Goal: Information Seeking & Learning: Learn about a topic

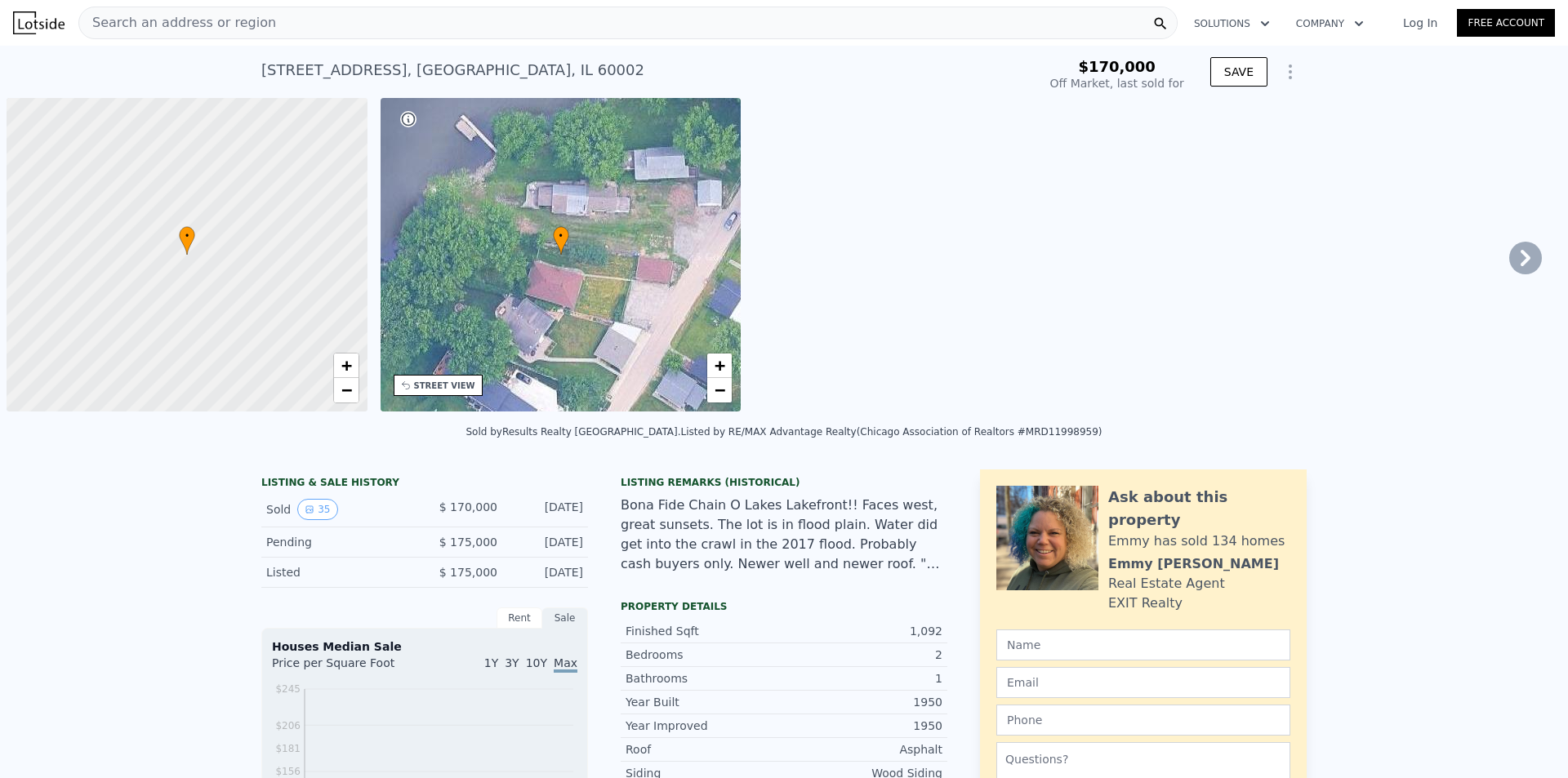
scroll to position [0, 6]
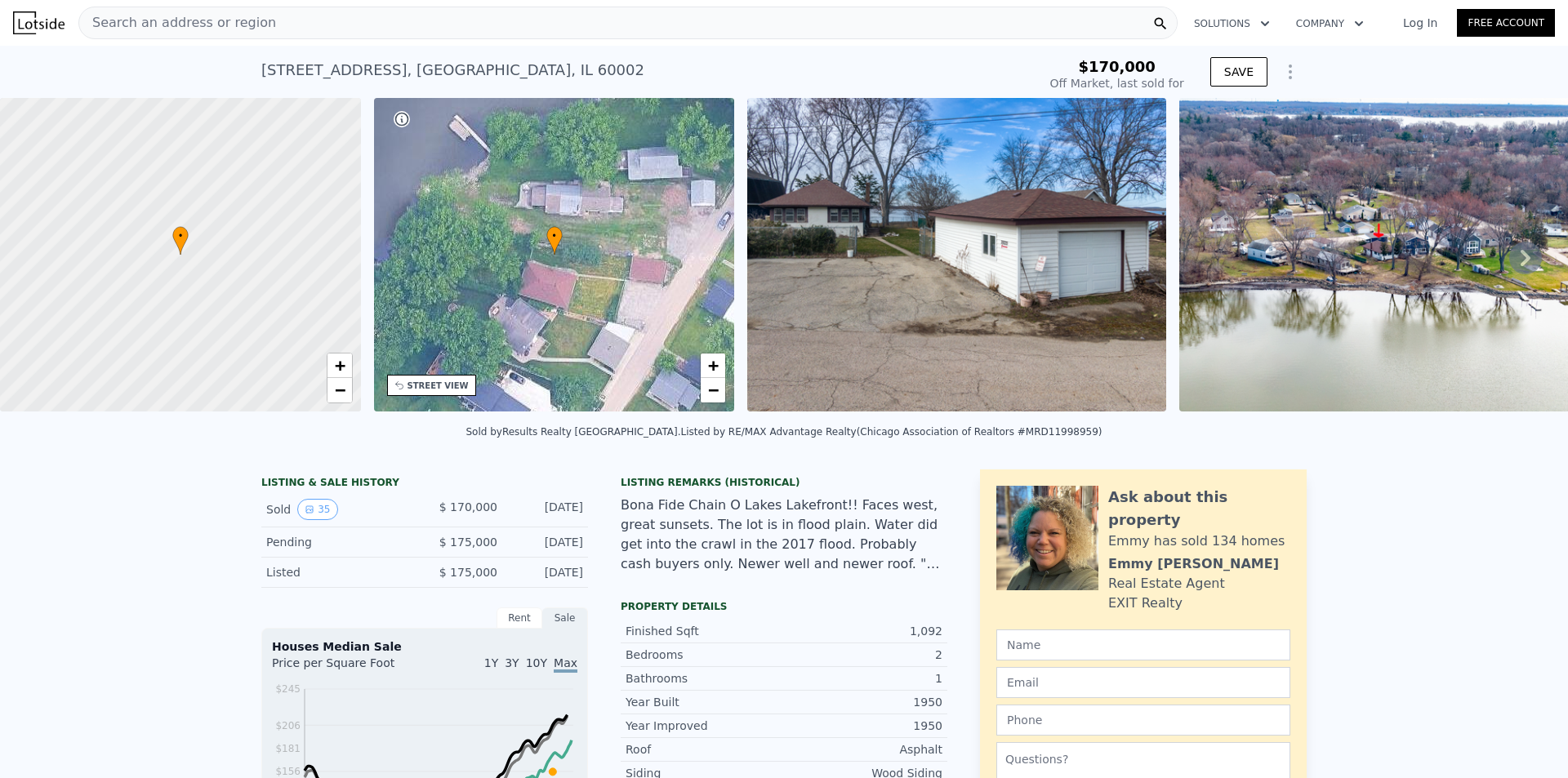
type input "$ 276,000"
type input "$ 79,318"
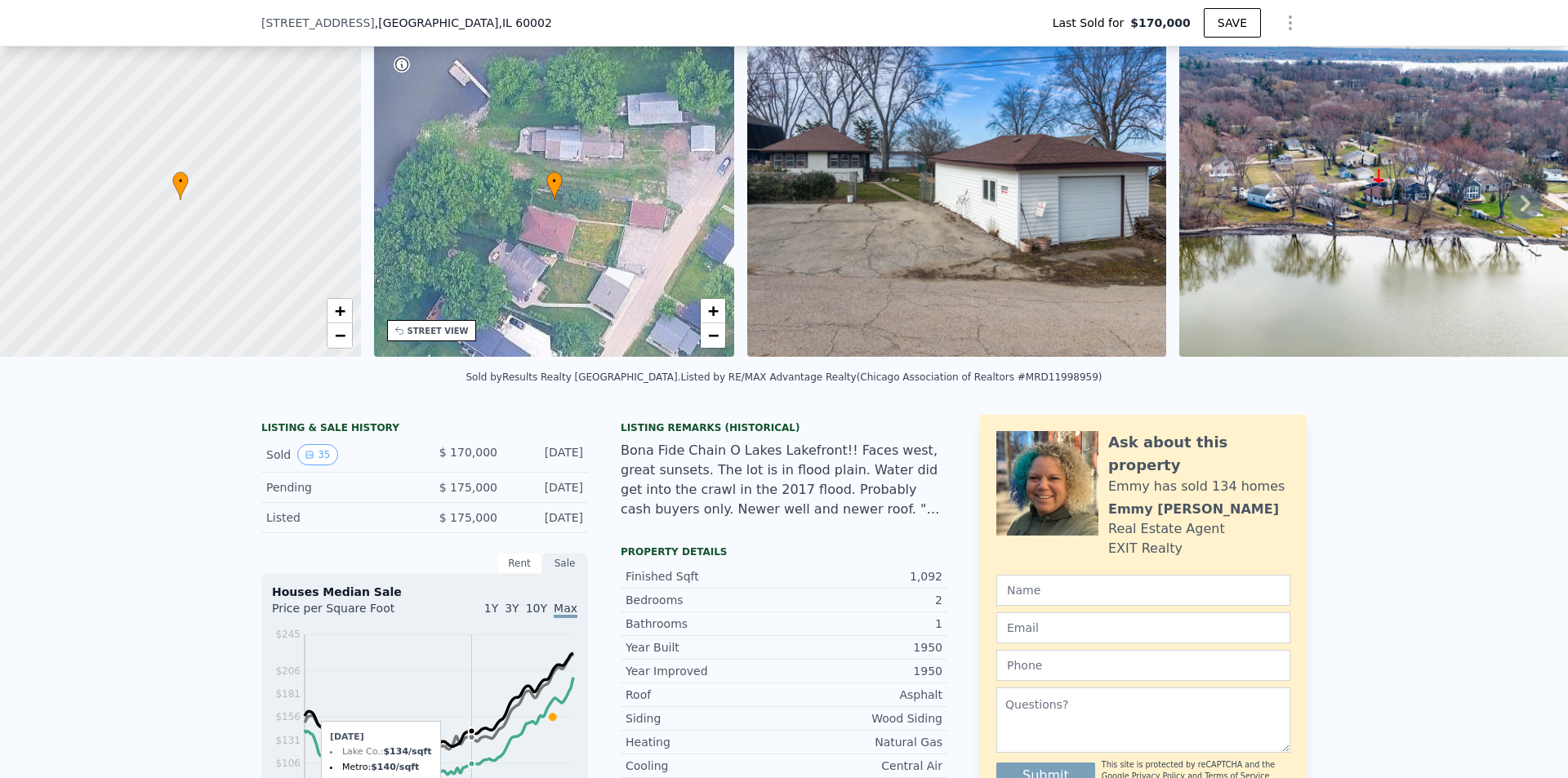
scroll to position [156, 0]
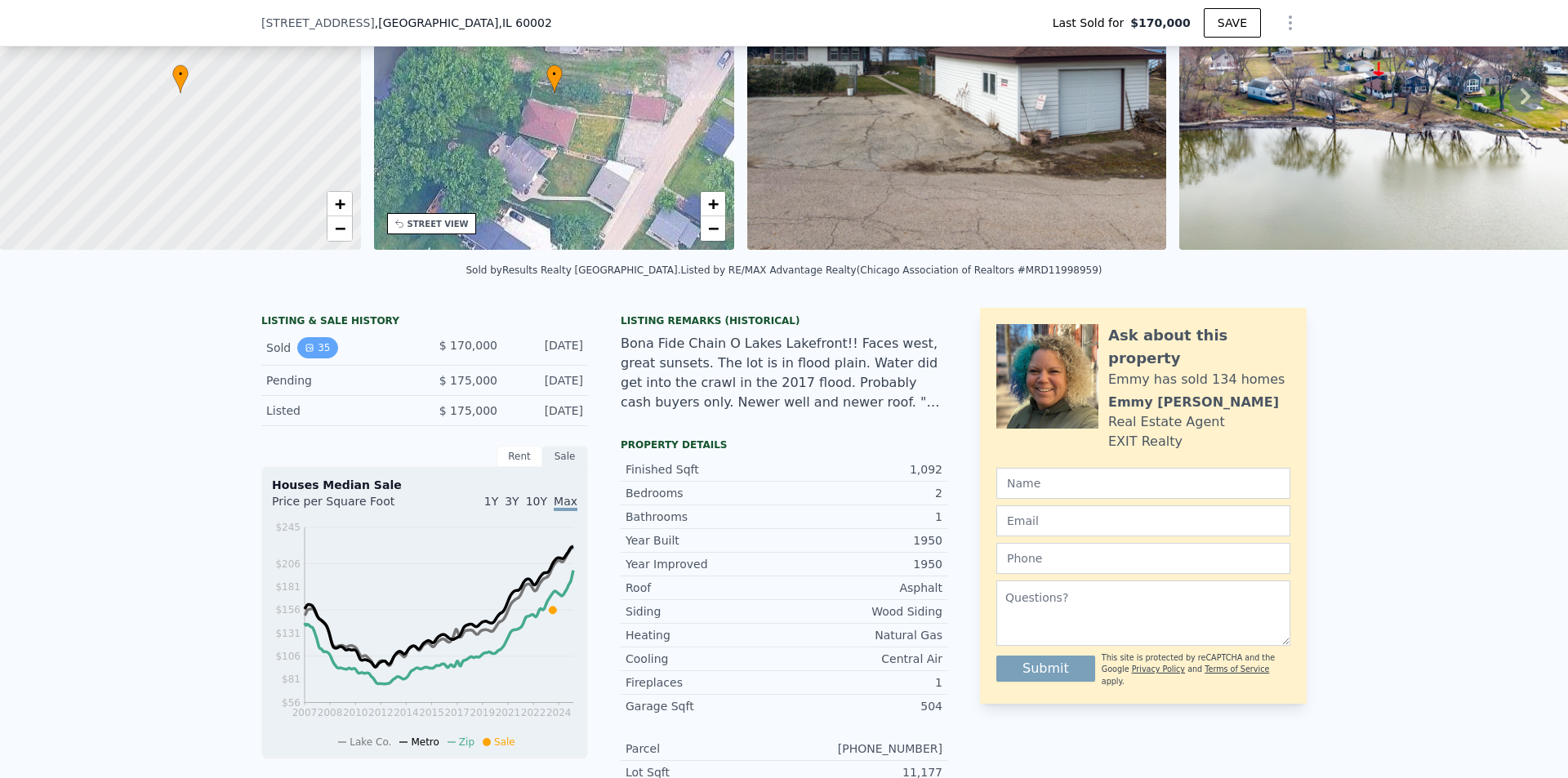
click at [314, 352] on button "35" at bounding box center [318, 347] width 40 height 21
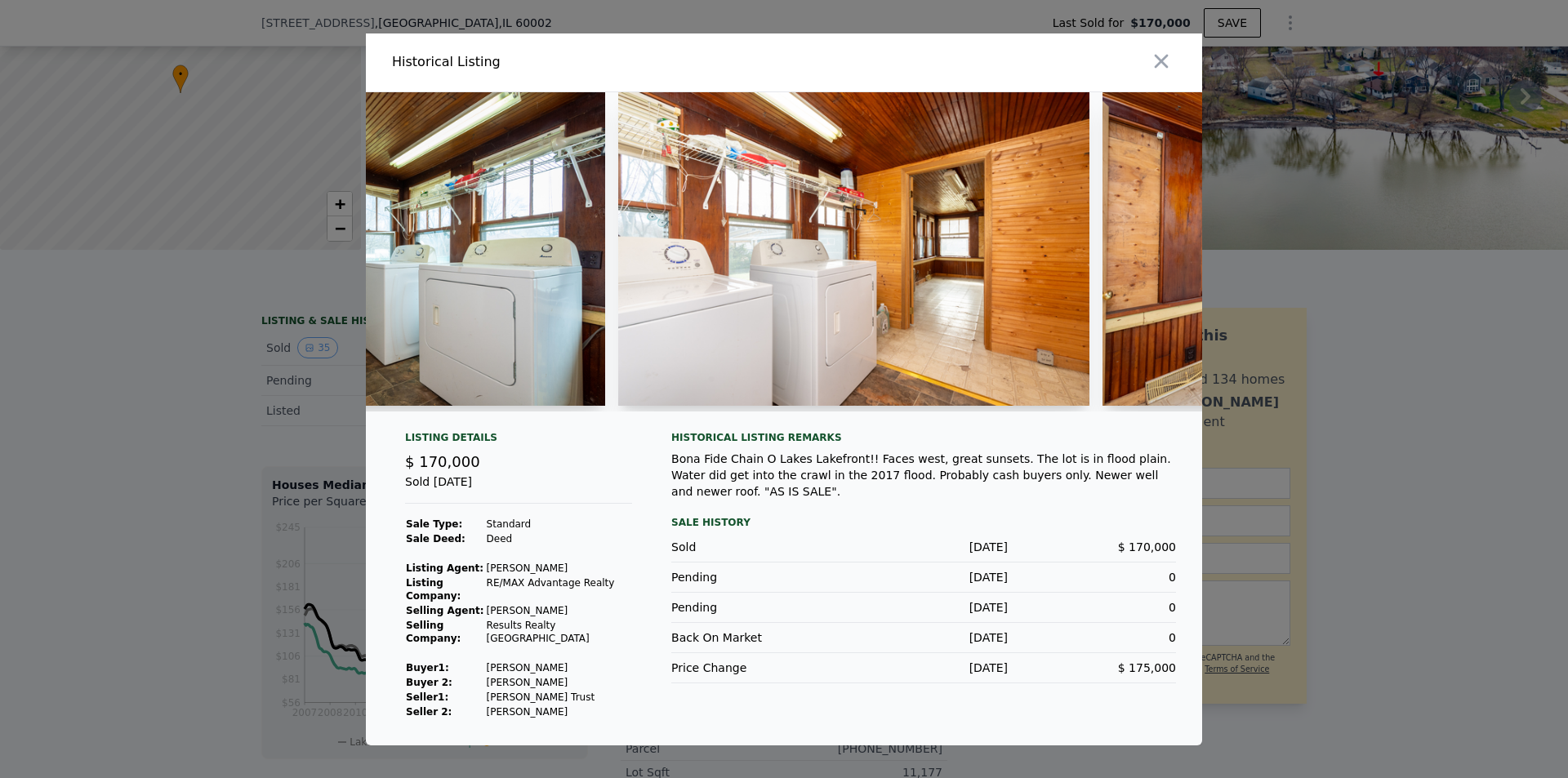
scroll to position [0, 1593]
click at [427, 270] on img at bounding box center [369, 249] width 470 height 314
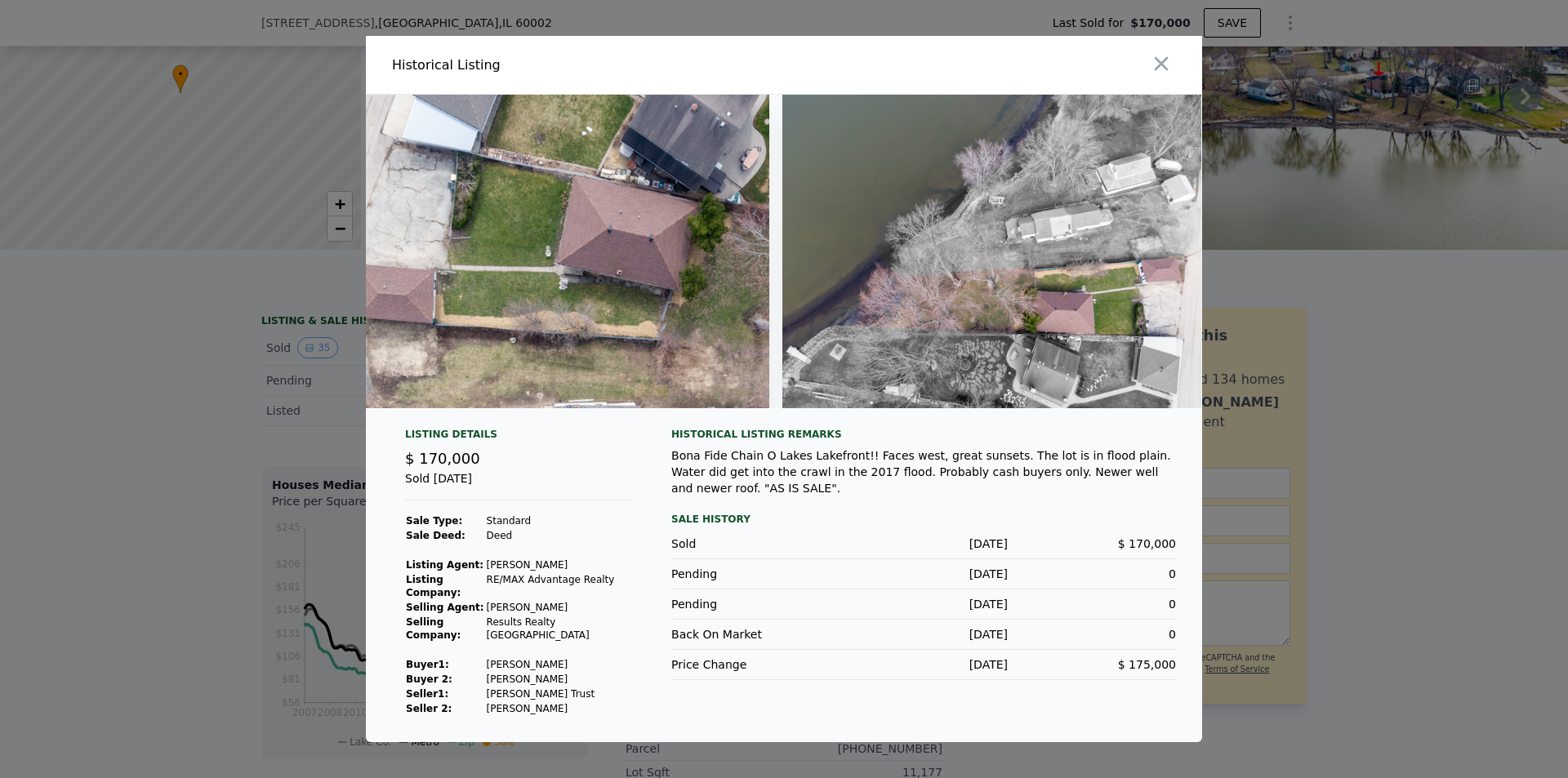
scroll to position [0, 16090]
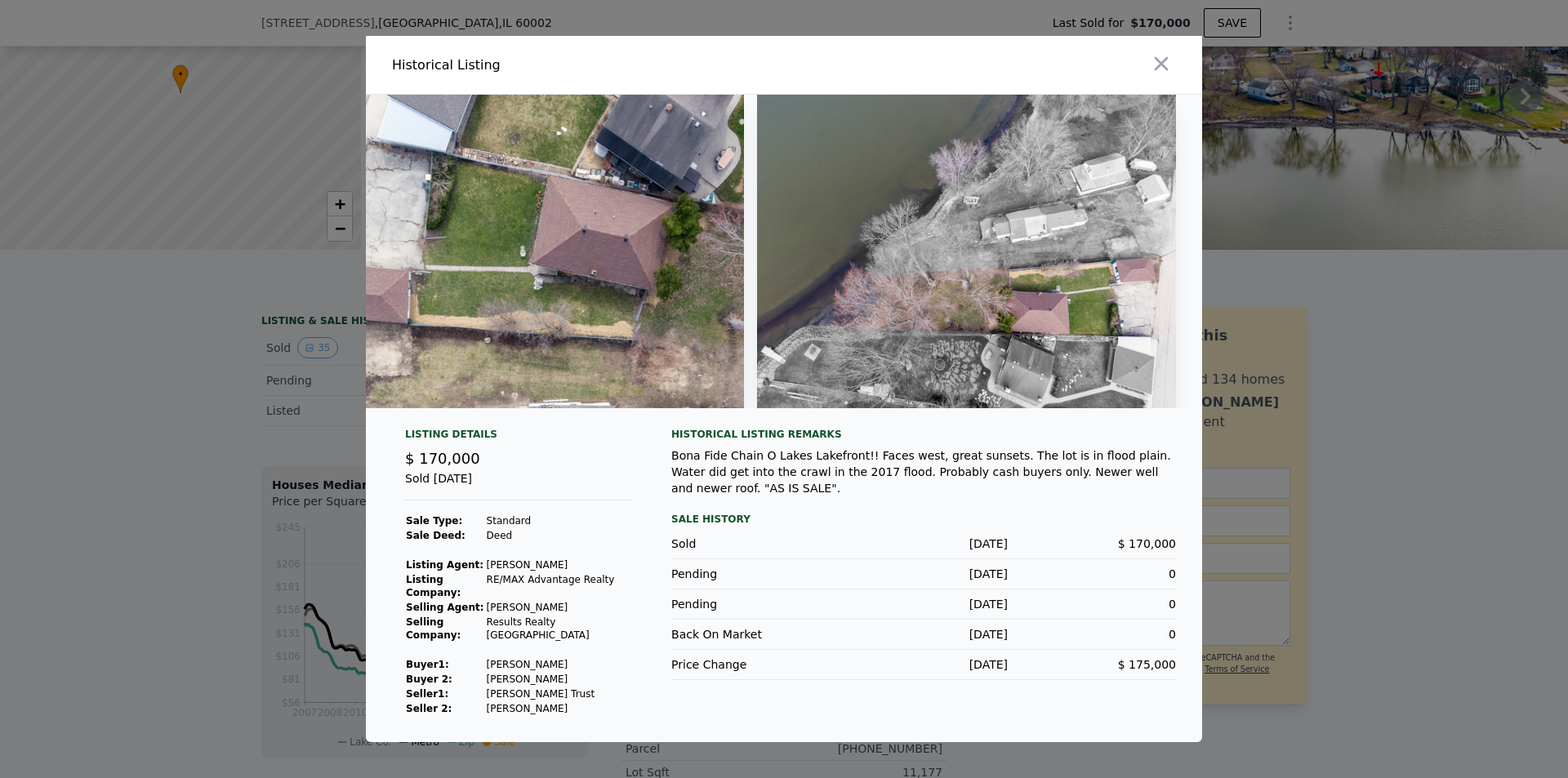
click at [1390, 329] on div at bounding box center [784, 389] width 1568 height 778
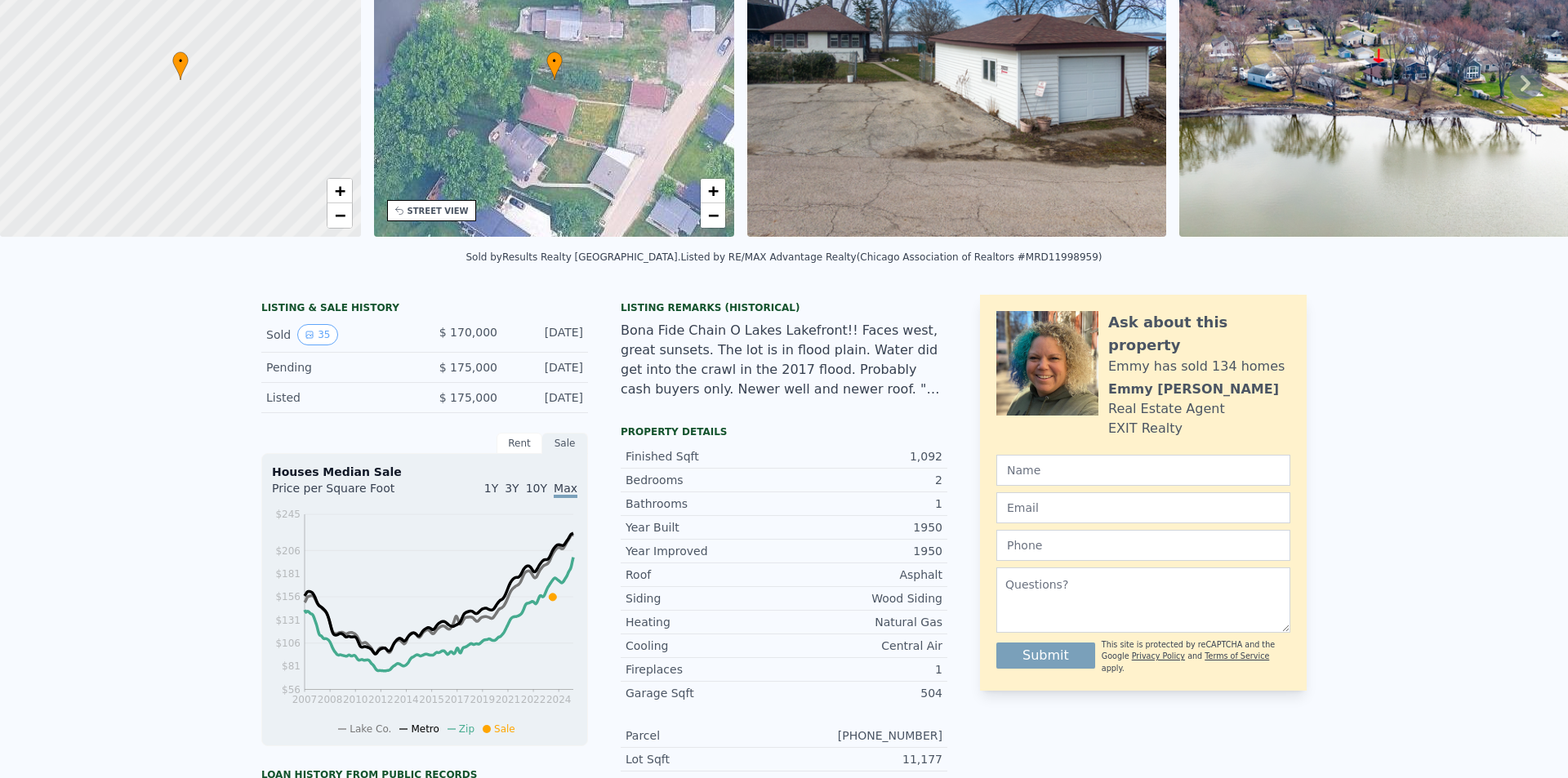
scroll to position [5, 0]
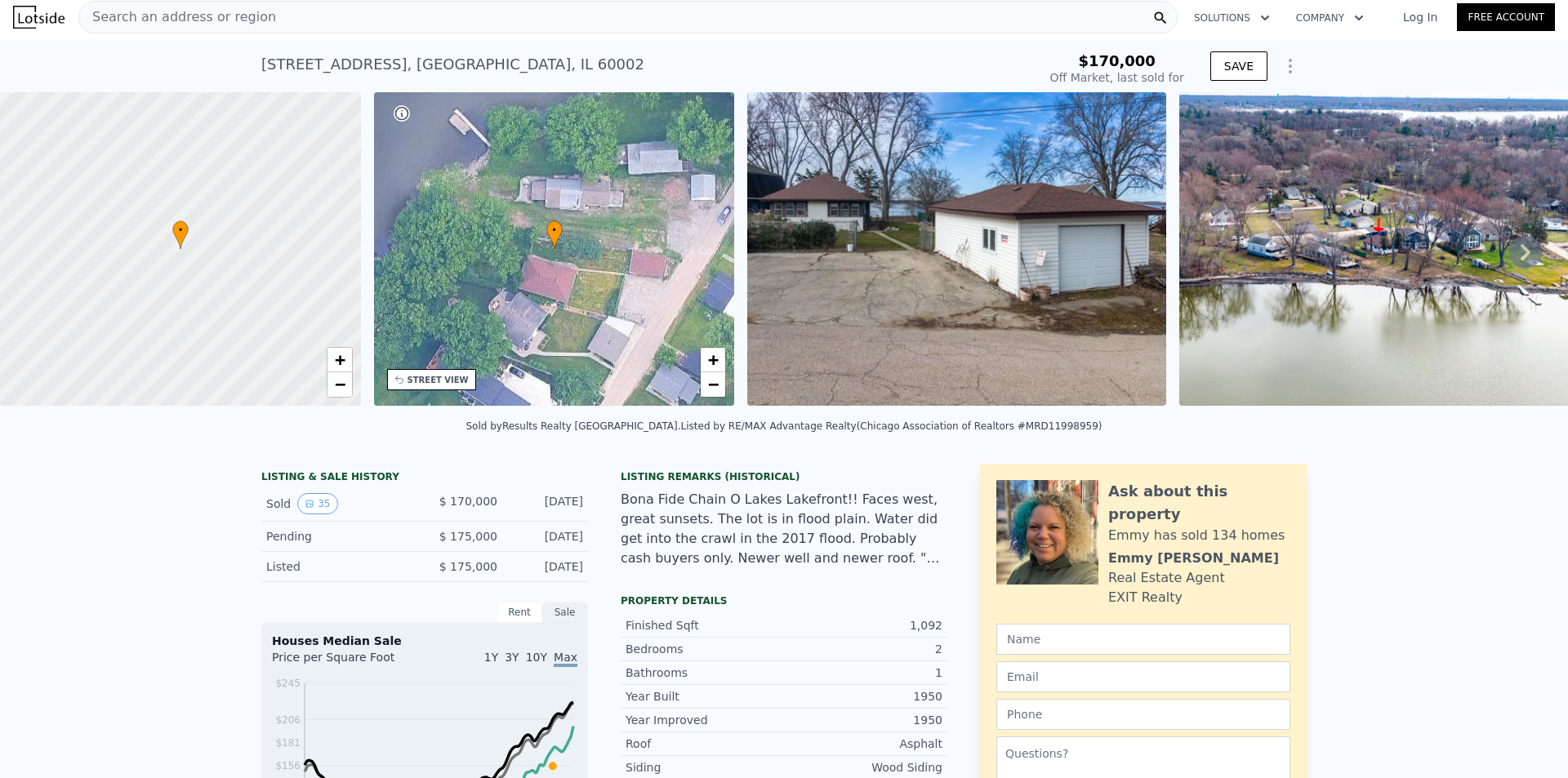
click at [196, 17] on span "Search an address or region" at bounding box center [178, 16] width 197 height 19
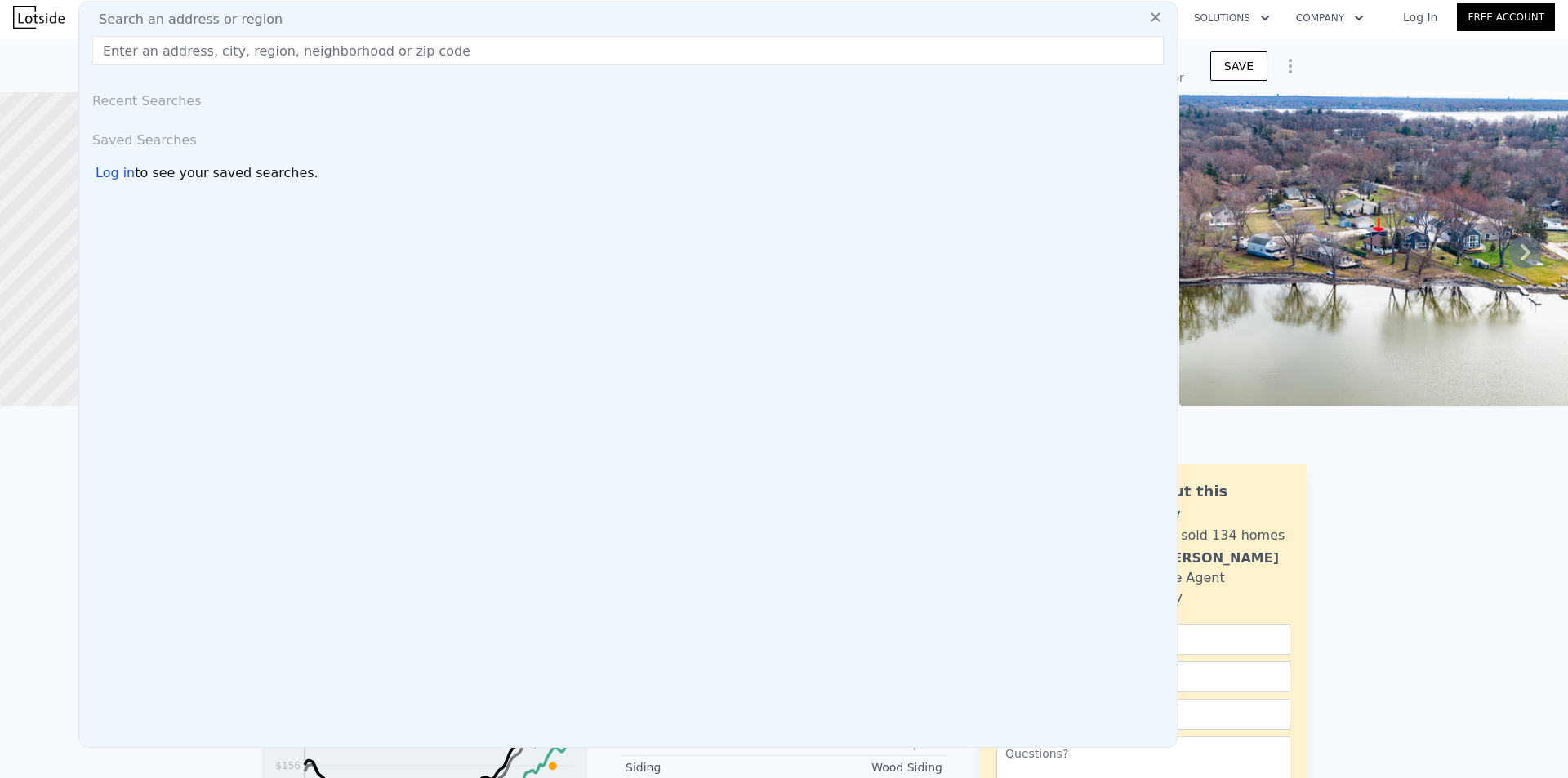
click at [270, 54] on input "text" at bounding box center [628, 50] width 1071 height 29
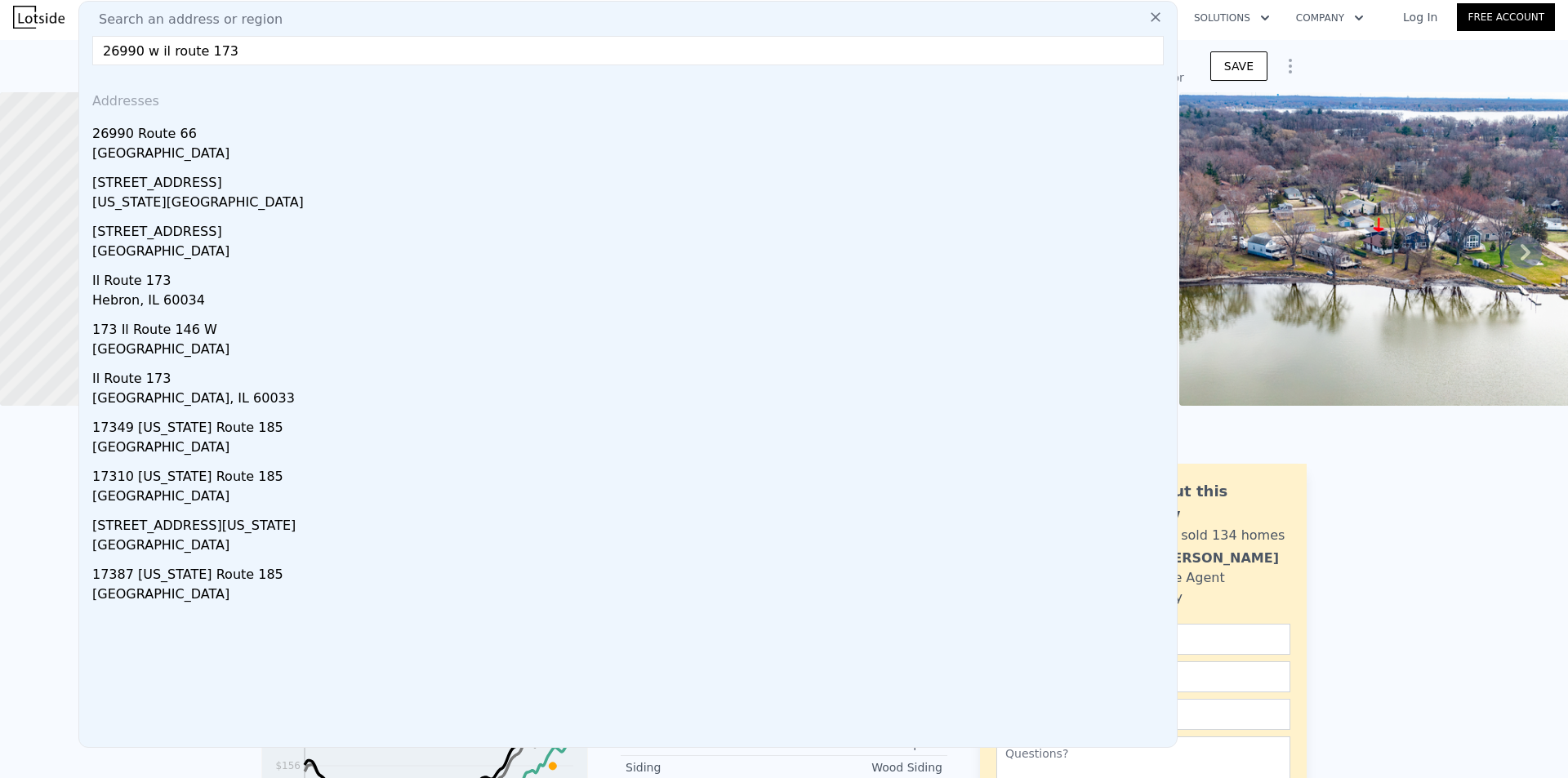
click at [163, 53] on input "26990 w il route 173" at bounding box center [628, 50] width 1071 height 29
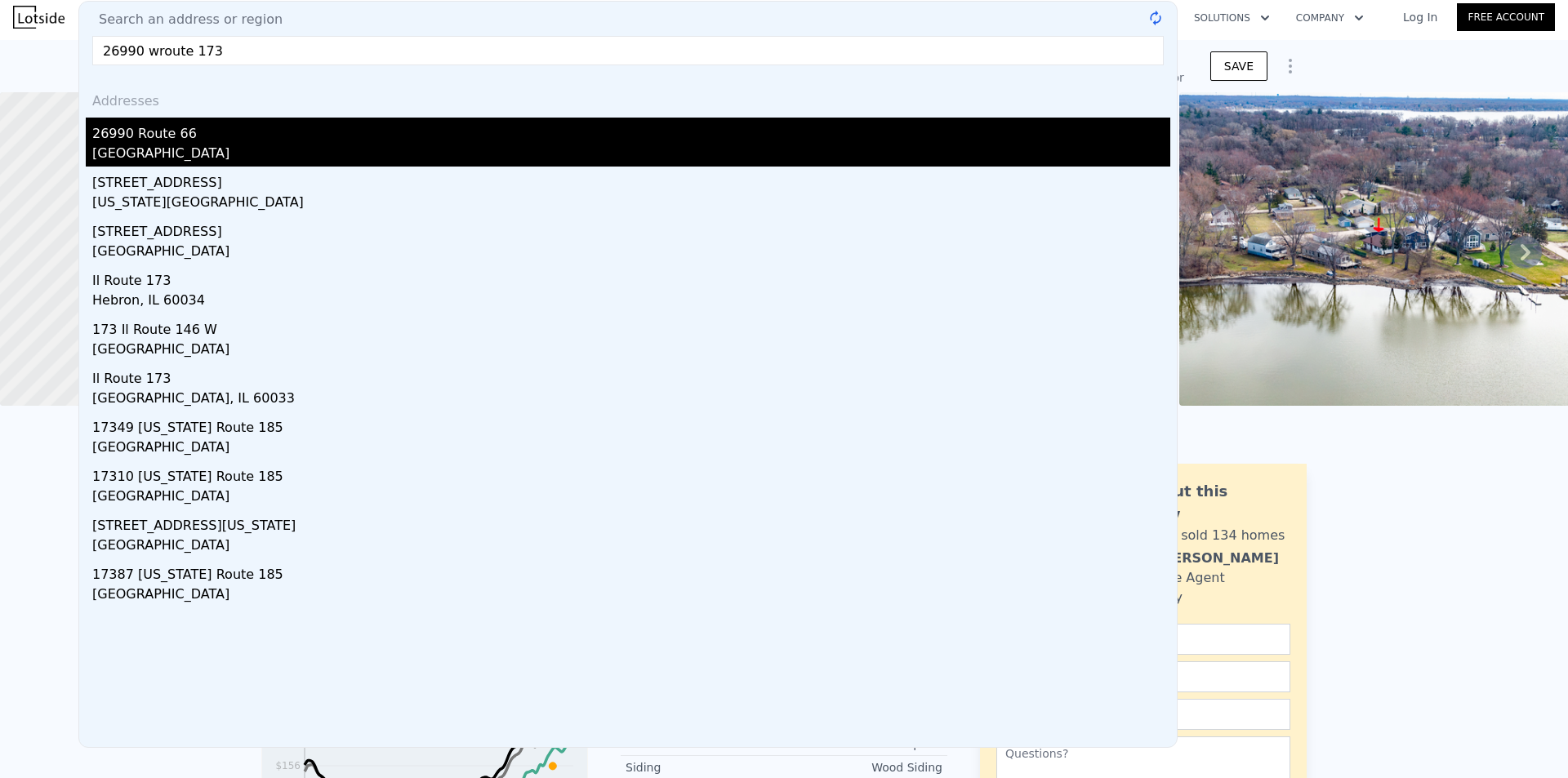
type input "26990 route 173"
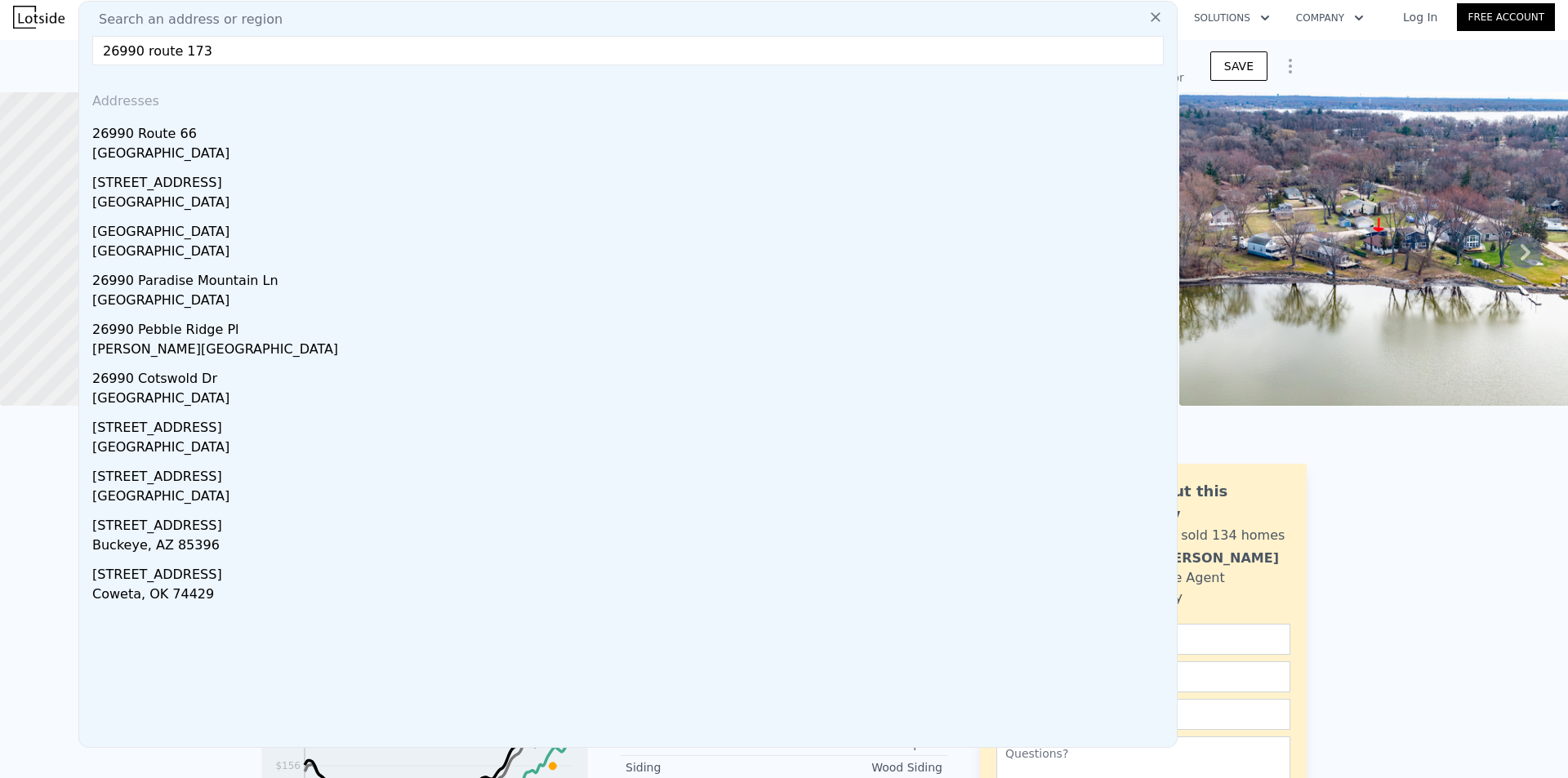
click at [27, 14] on img at bounding box center [38, 16] width 51 height 23
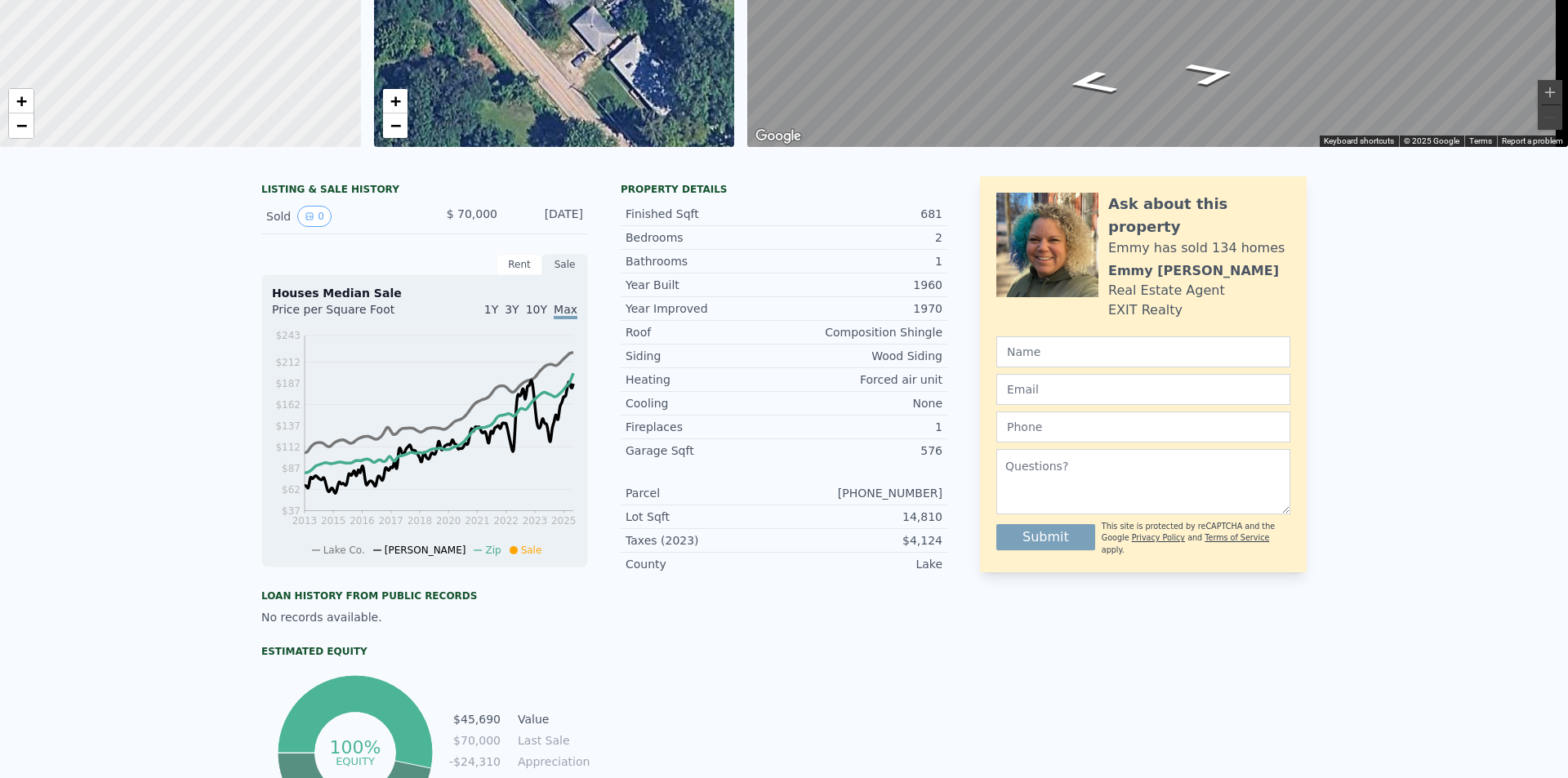
scroll to position [5, 0]
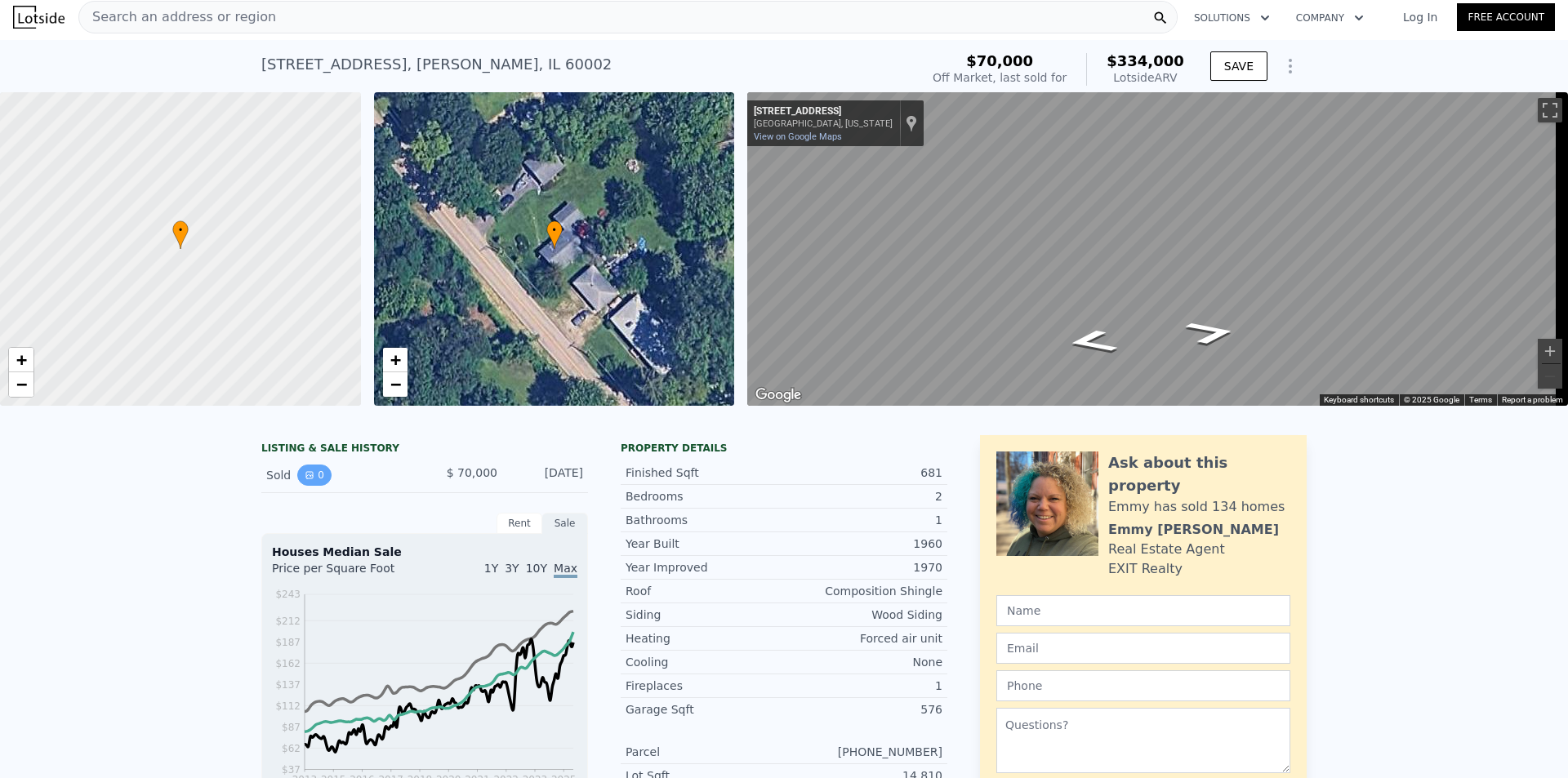
click at [311, 483] on button "0" at bounding box center [314, 475] width 34 height 21
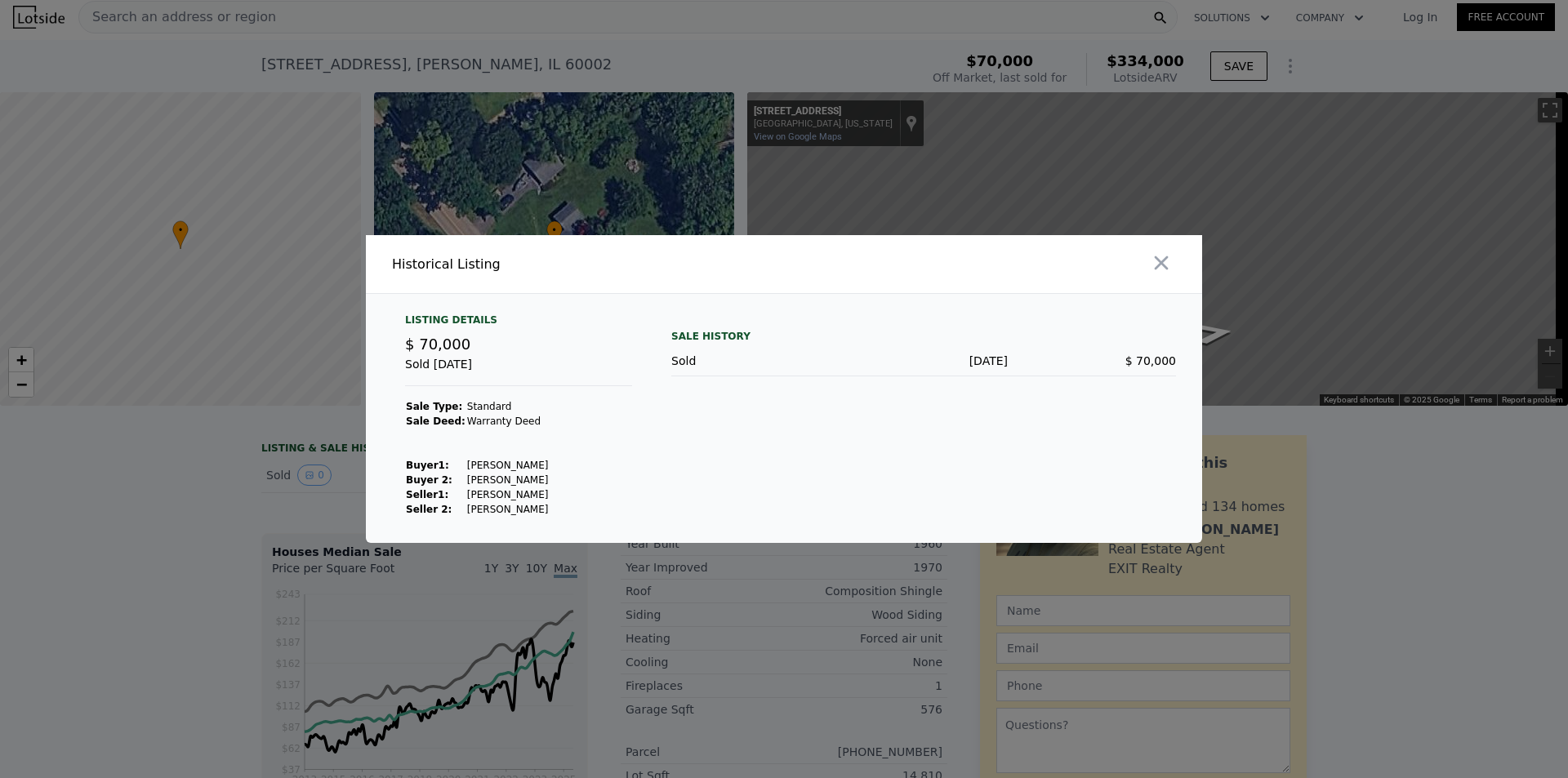
click at [211, 517] on div at bounding box center [784, 389] width 1568 height 778
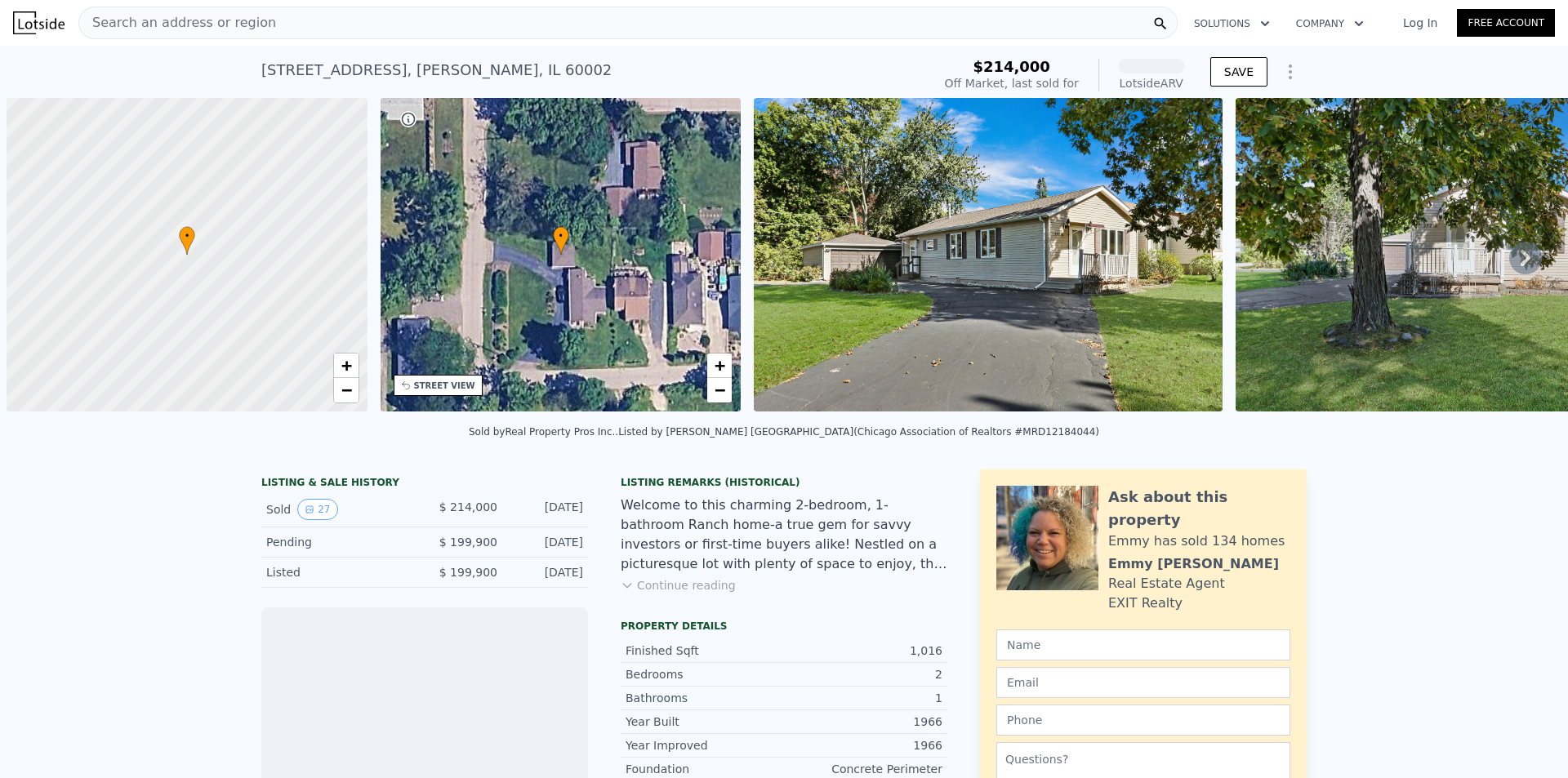
scroll to position [0, 6]
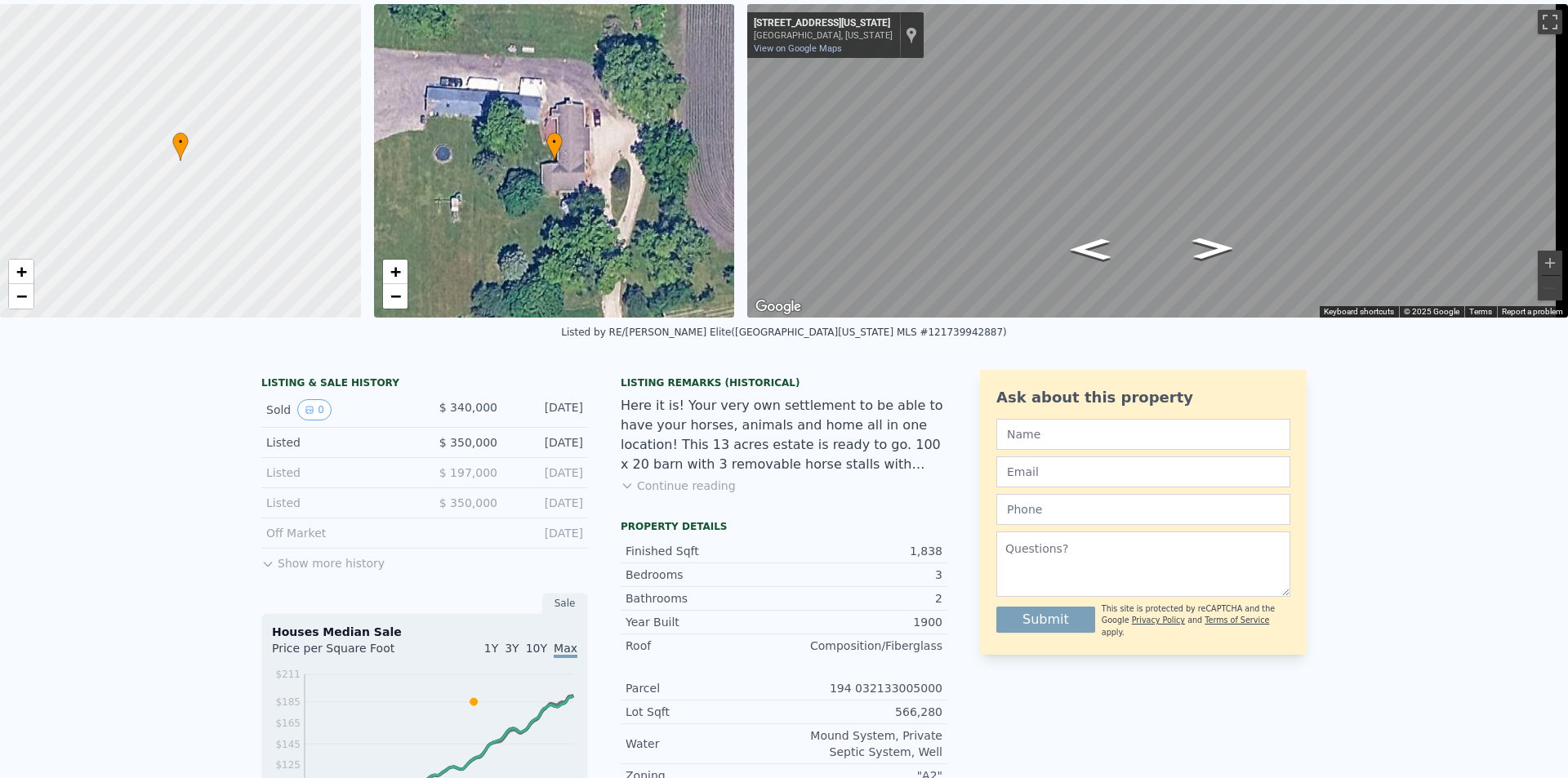
scroll to position [21, 0]
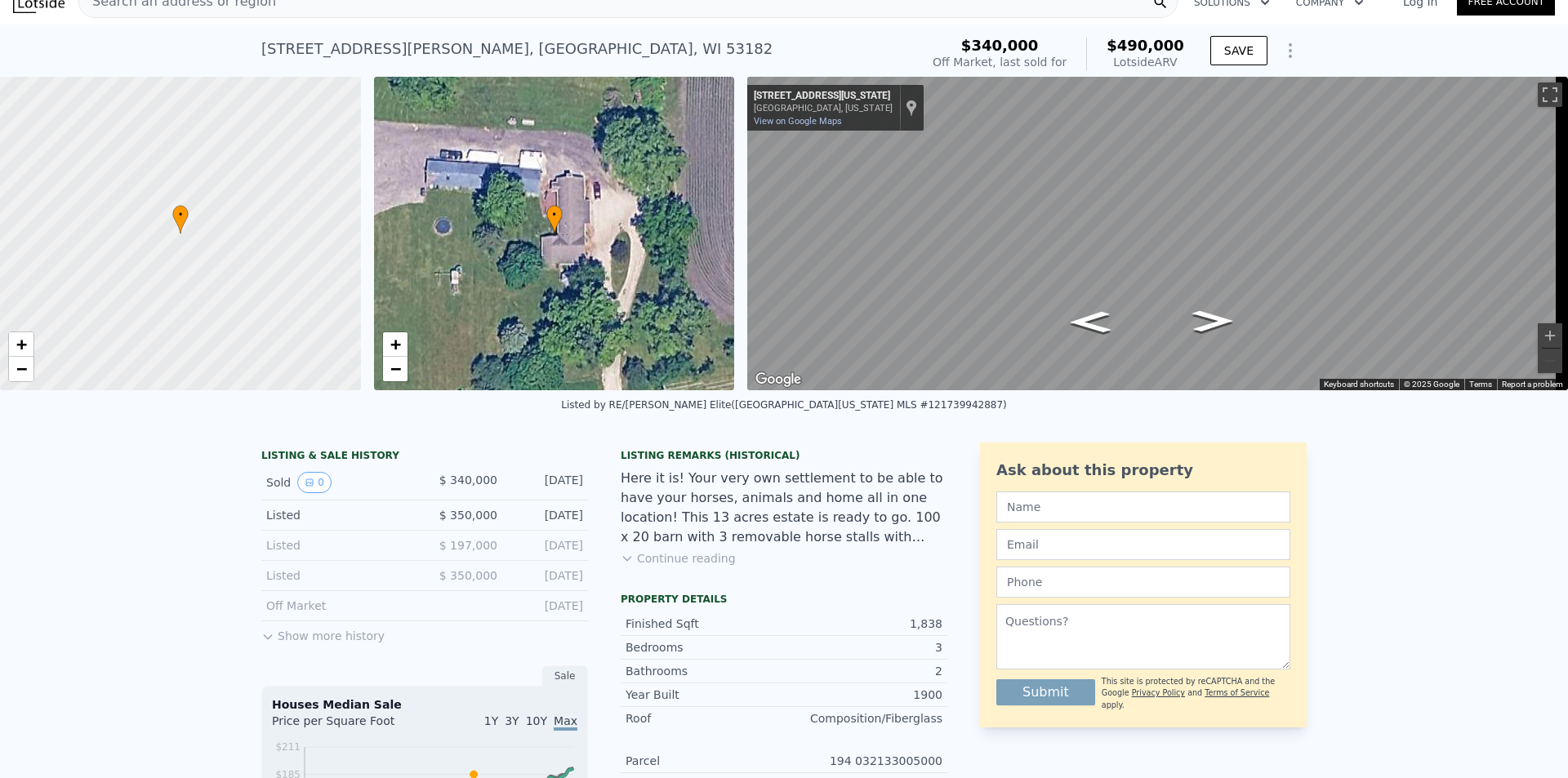
click at [267, 643] on icon at bounding box center [267, 637] width 13 height 13
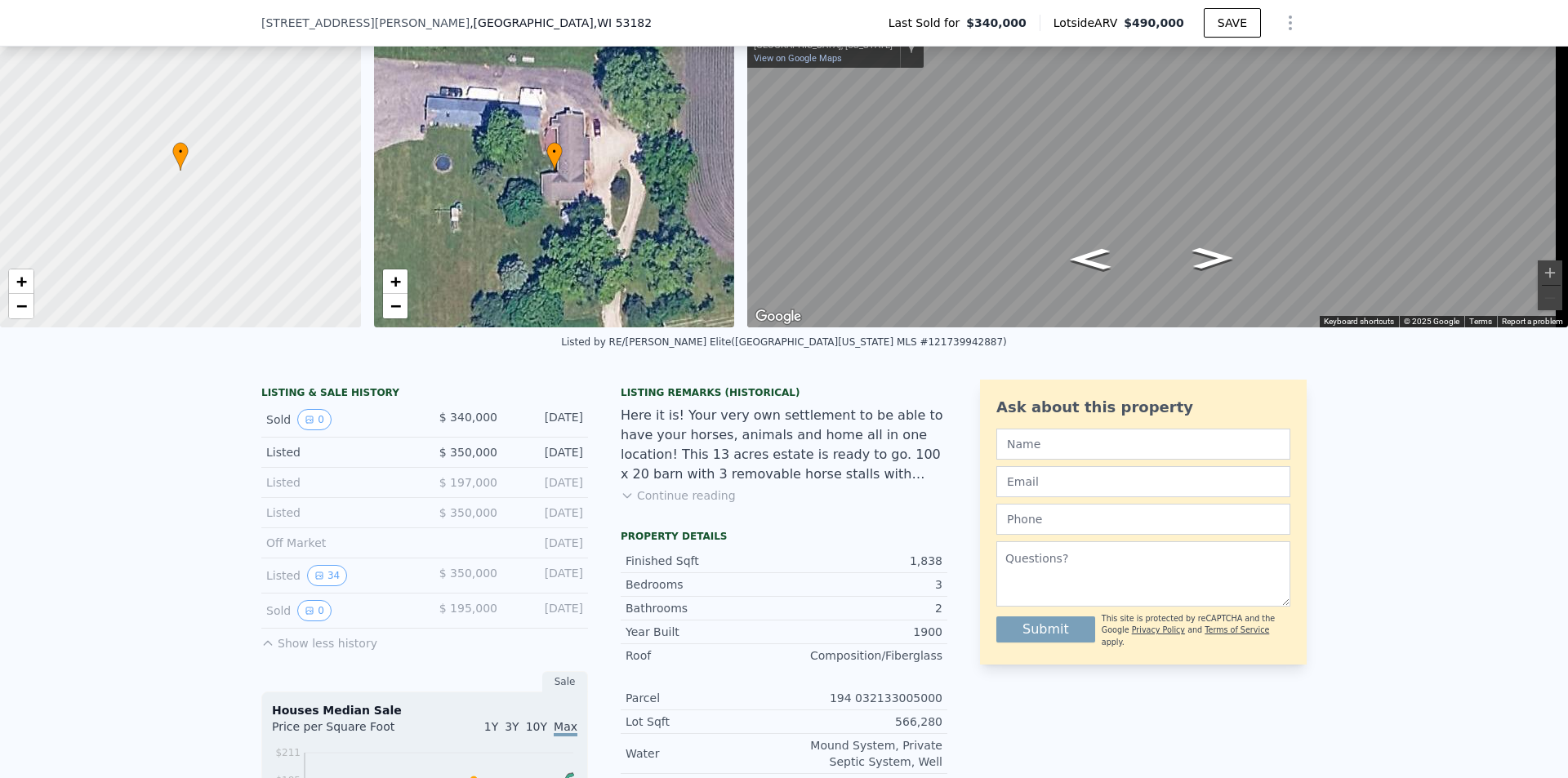
scroll to position [79, 0]
click at [323, 587] on button "34" at bounding box center [327, 575] width 40 height 21
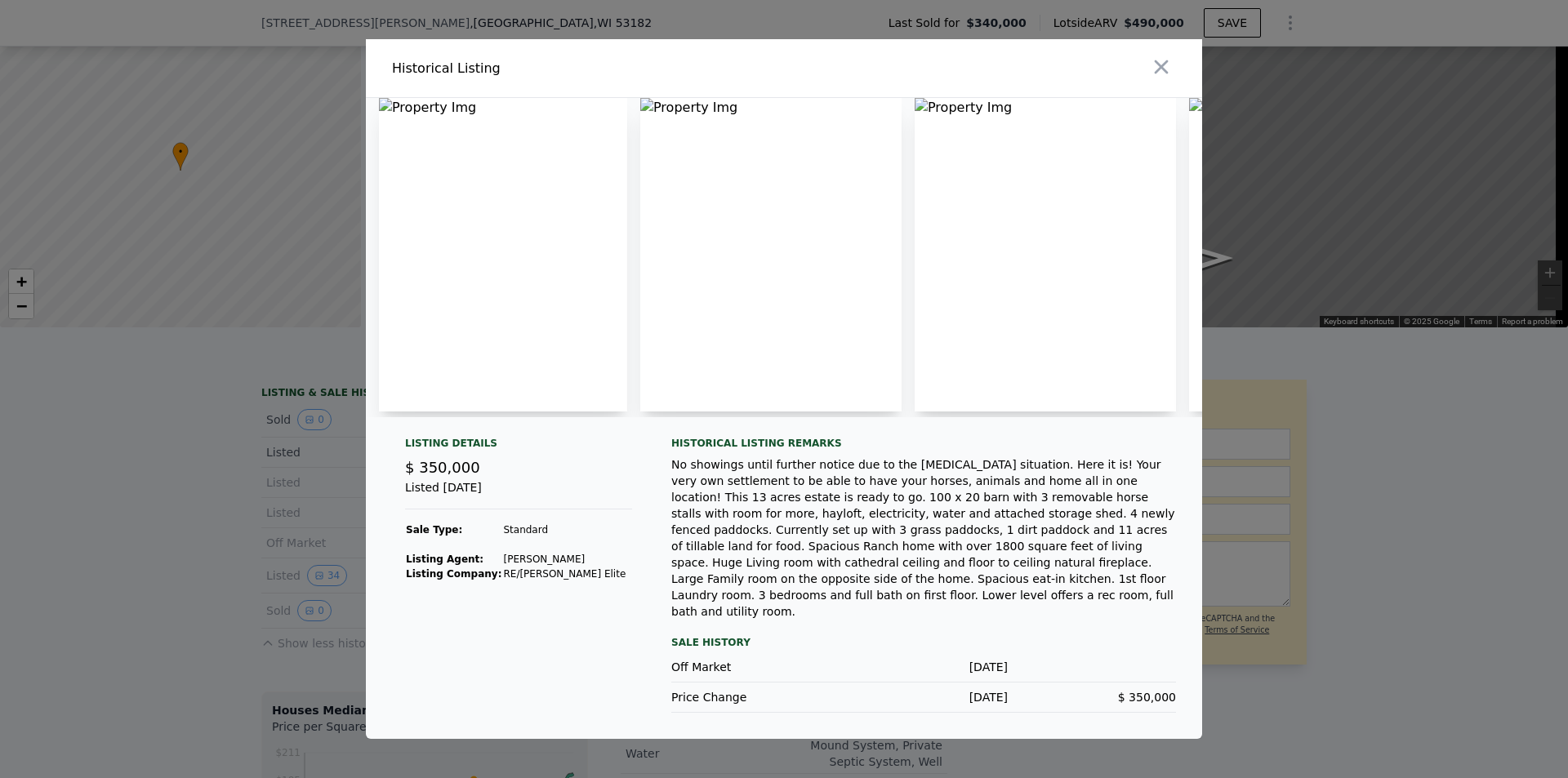
click at [1403, 572] on div at bounding box center [784, 389] width 1568 height 778
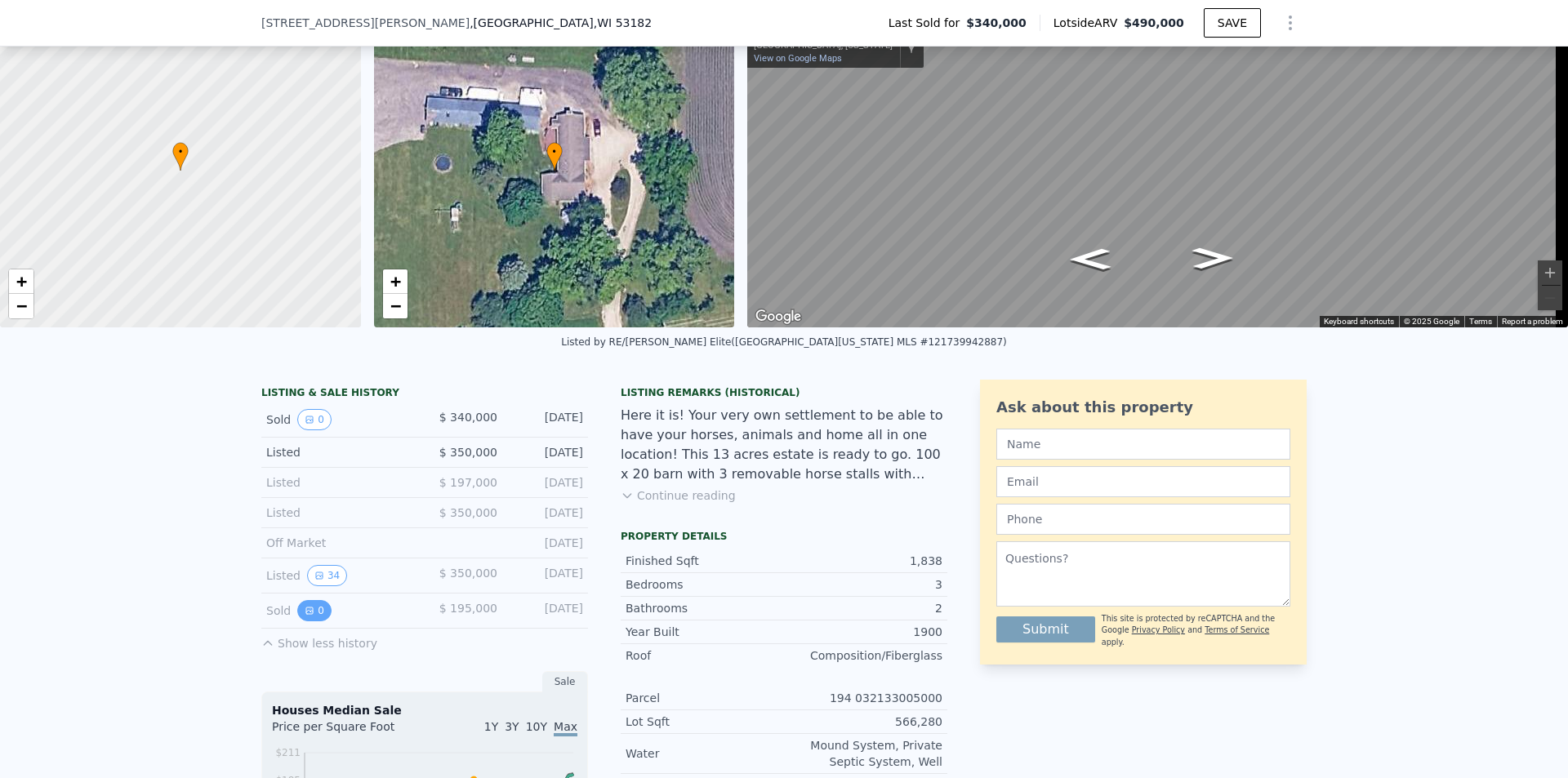
click at [305, 616] on icon "View historical data" at bounding box center [309, 611] width 10 height 10
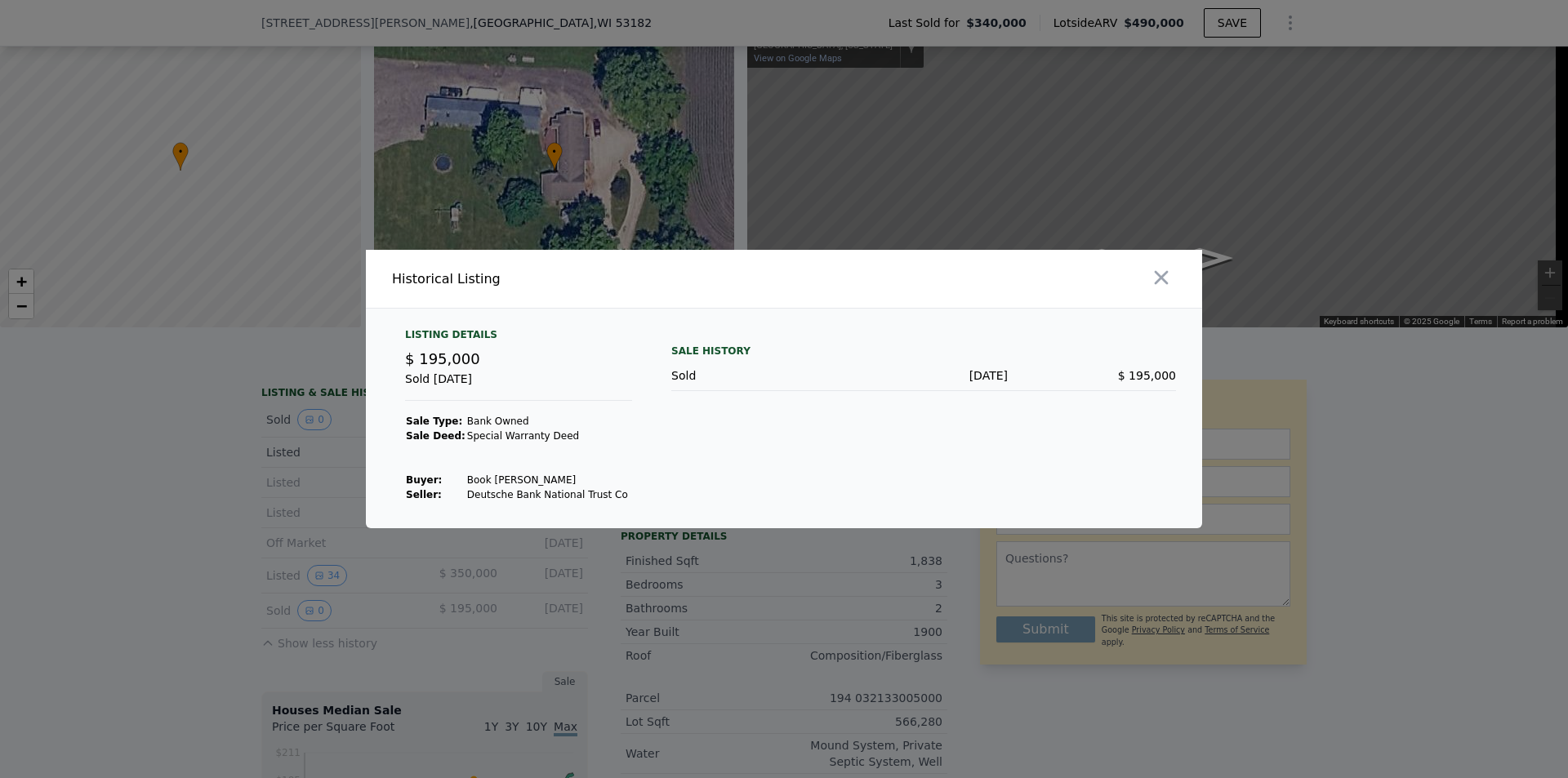
click at [301, 623] on div at bounding box center [784, 389] width 1568 height 778
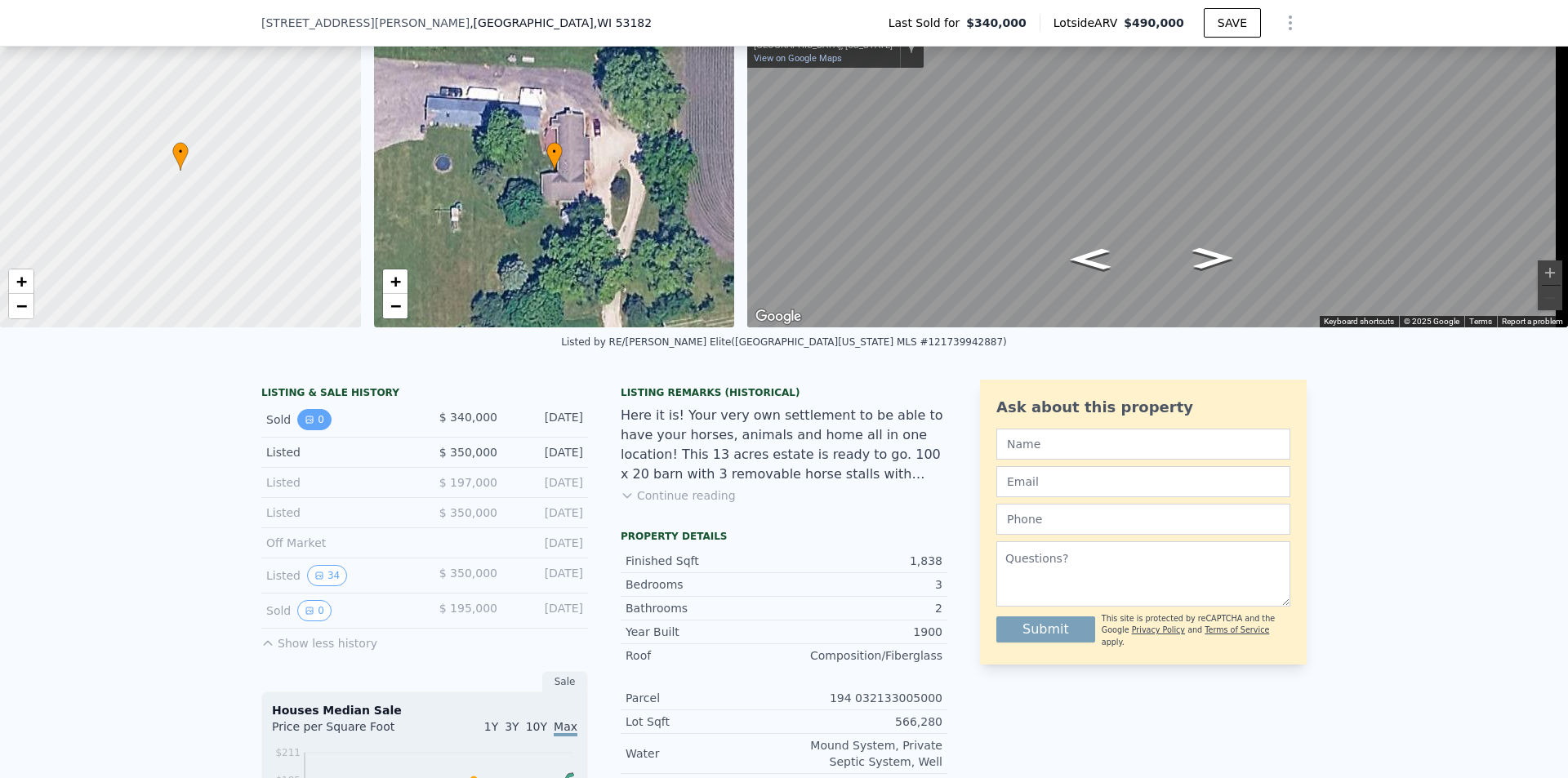
click at [313, 430] on button "0" at bounding box center [314, 419] width 34 height 21
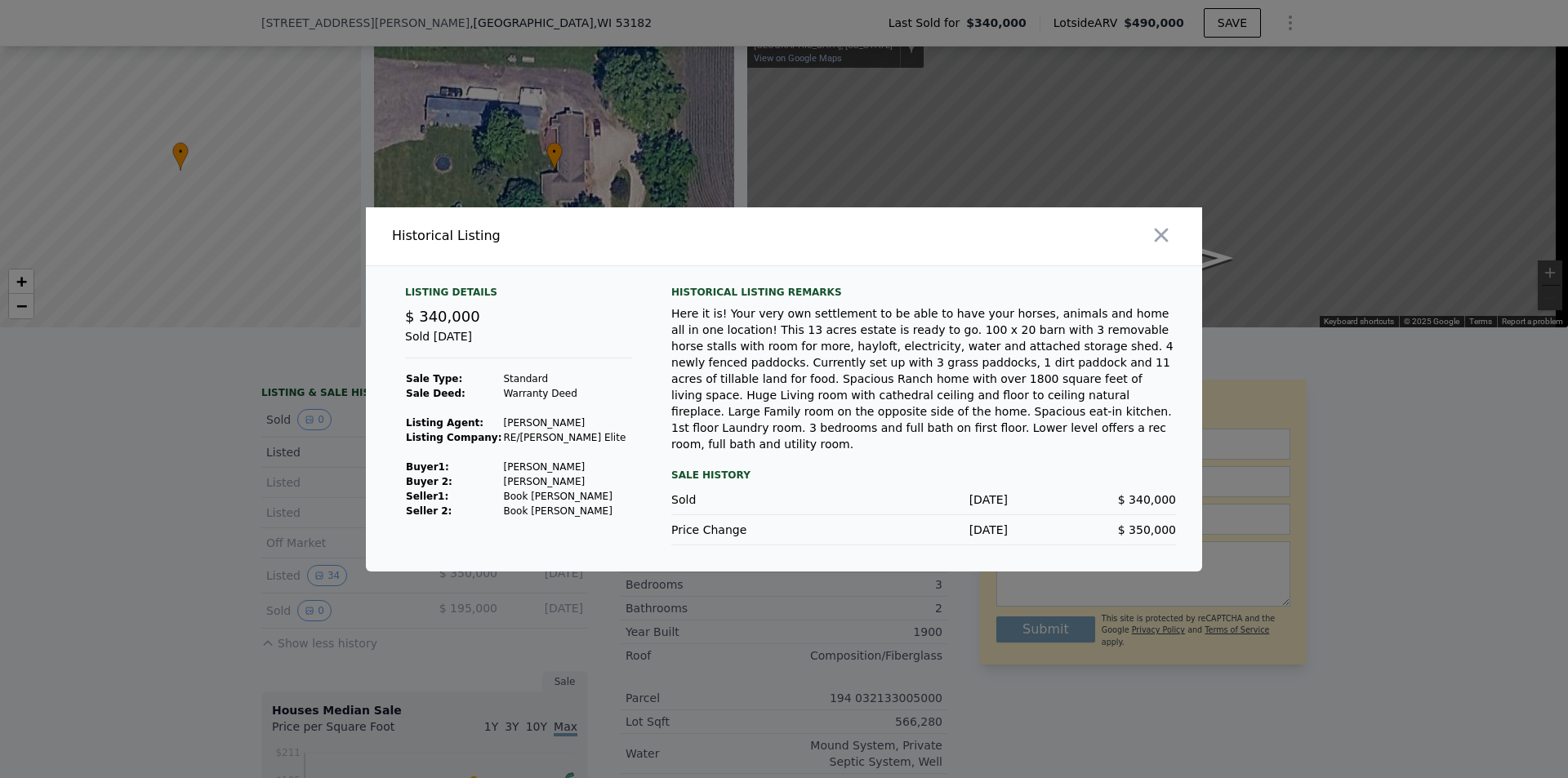
click at [303, 439] on div at bounding box center [784, 389] width 1568 height 778
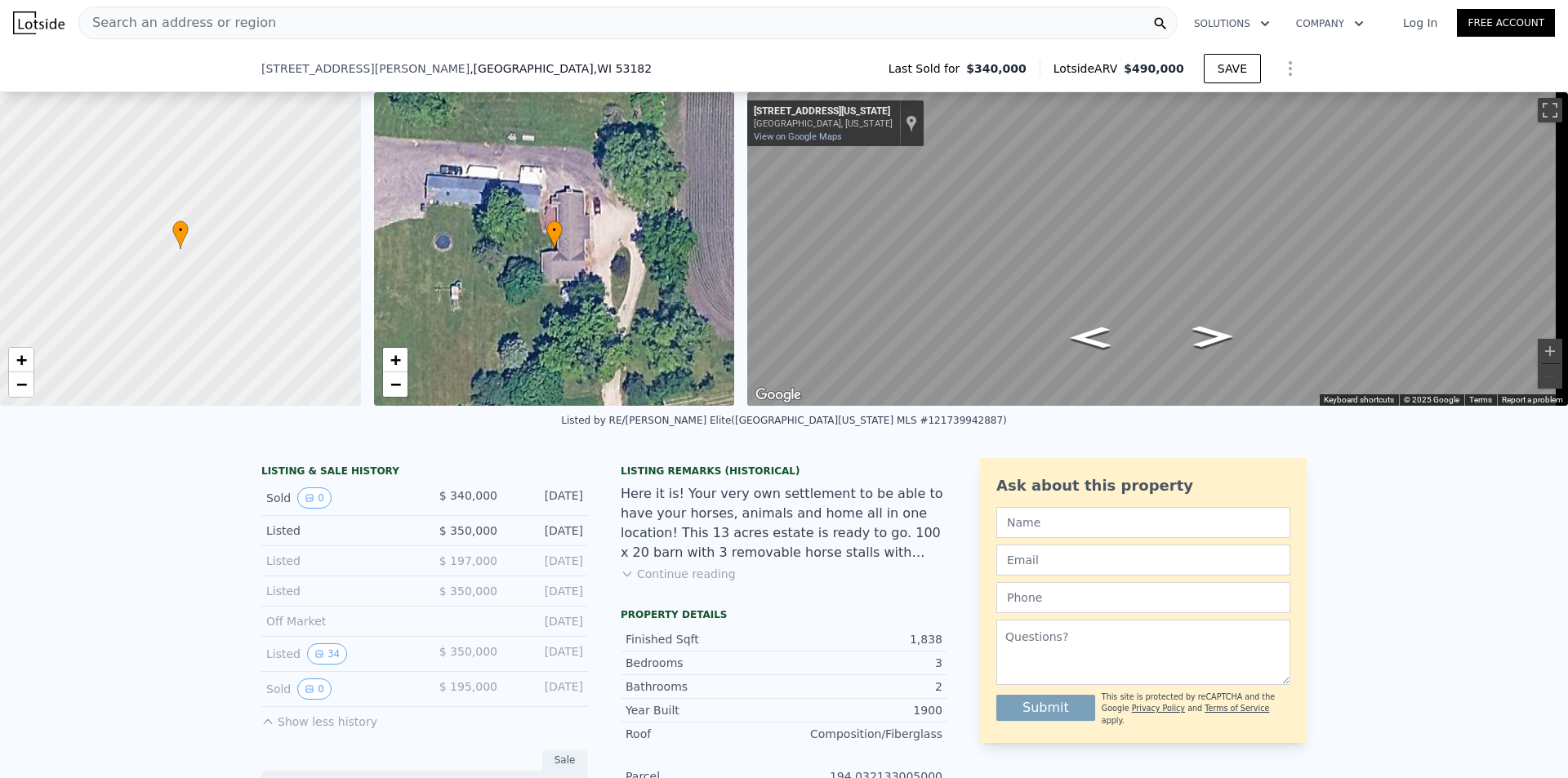
scroll to position [163, 0]
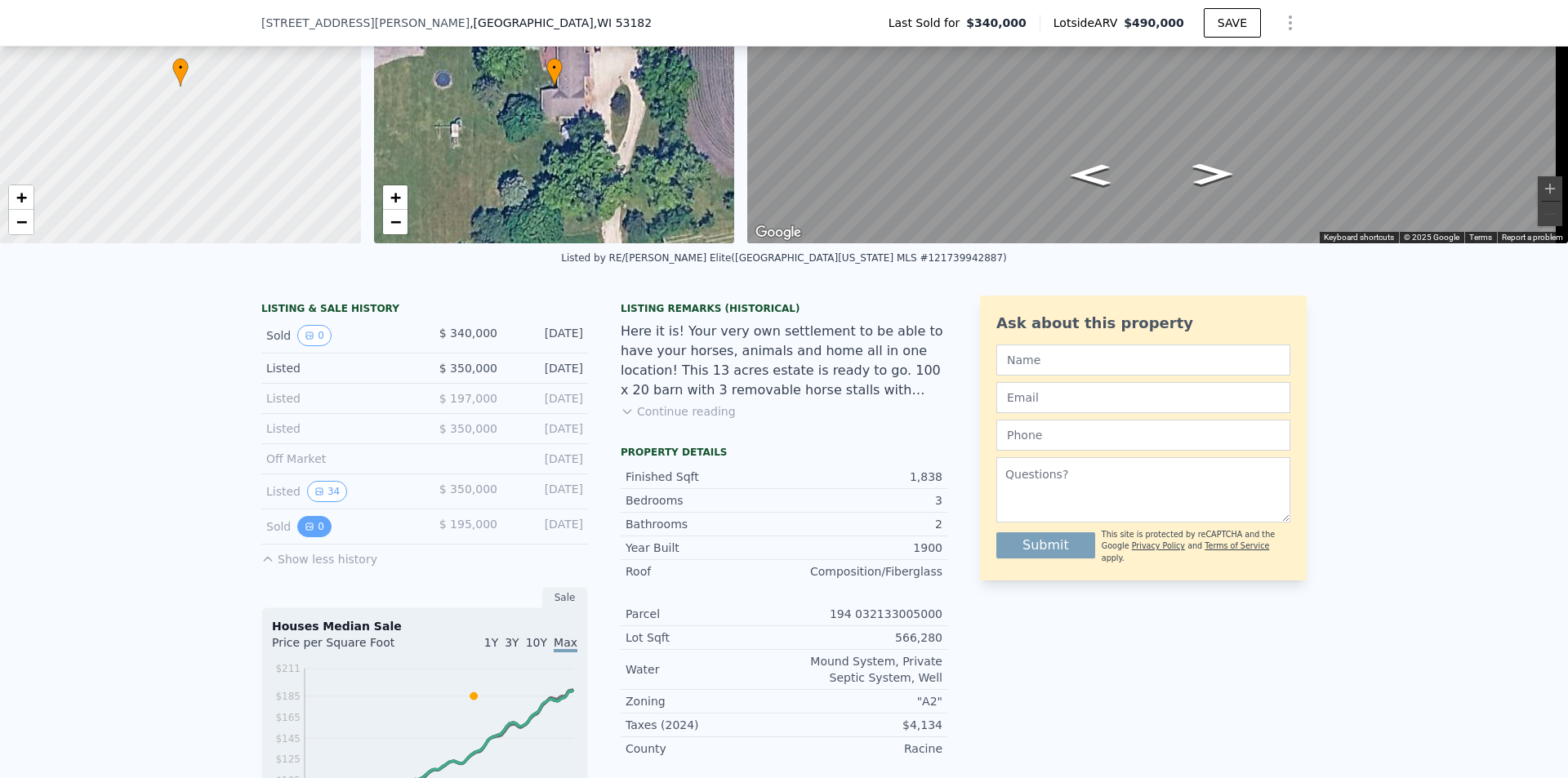
click at [303, 537] on button "0" at bounding box center [314, 526] width 34 height 21
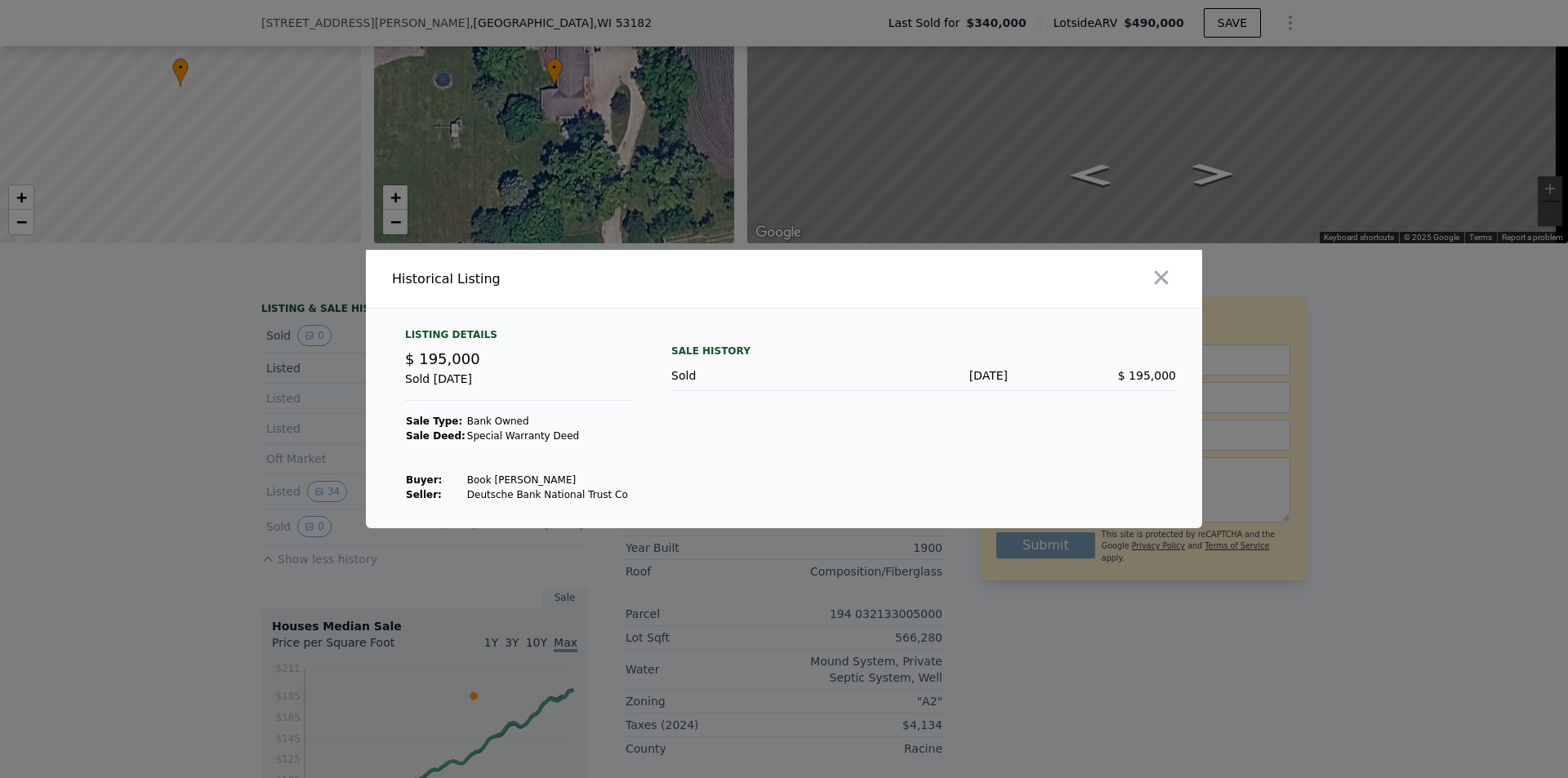
click at [230, 526] on div at bounding box center [784, 389] width 1568 height 778
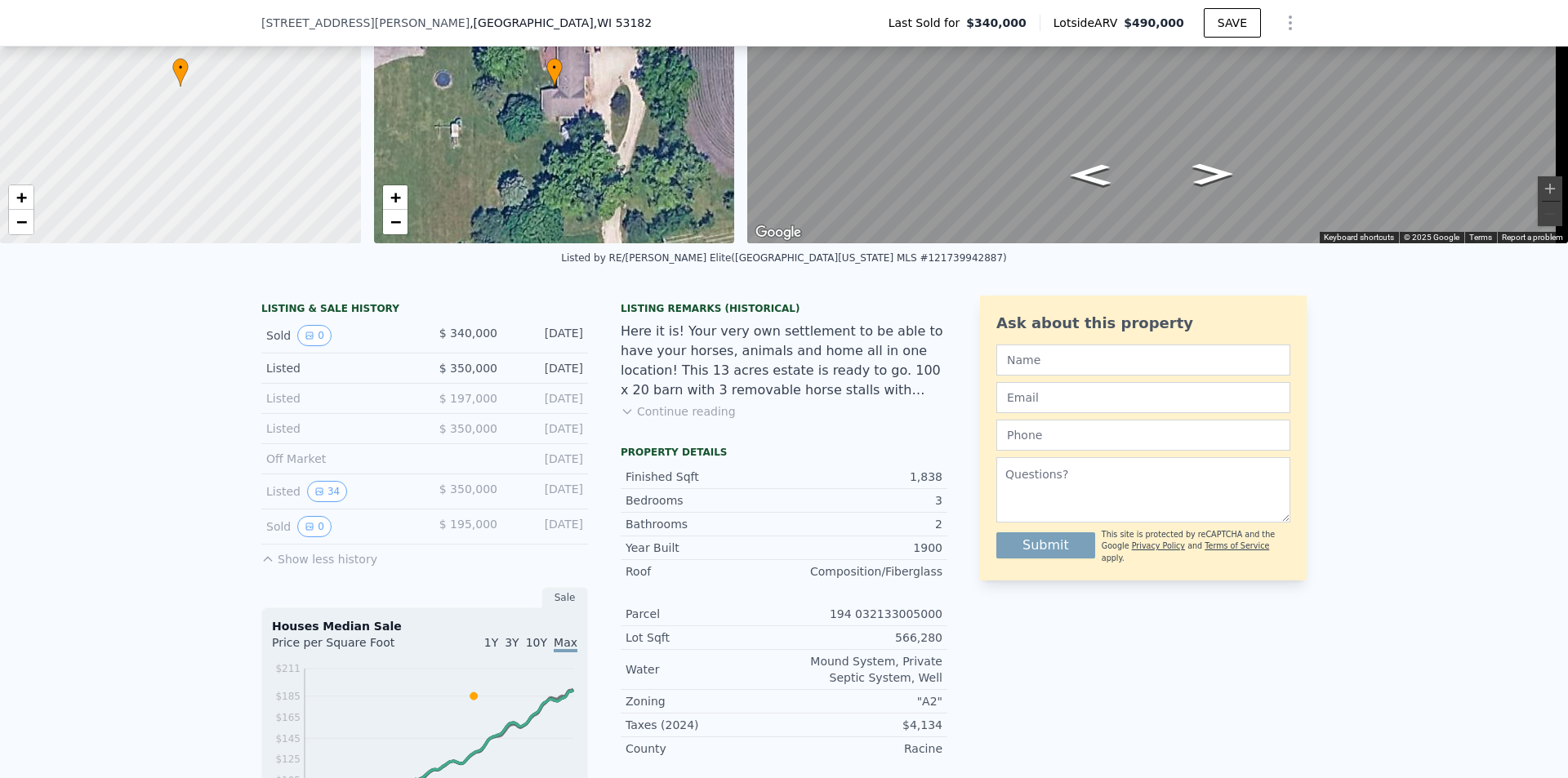
click at [302, 376] on div "Listed" at bounding box center [339, 368] width 146 height 16
click at [271, 376] on div "Listed" at bounding box center [339, 368] width 146 height 16
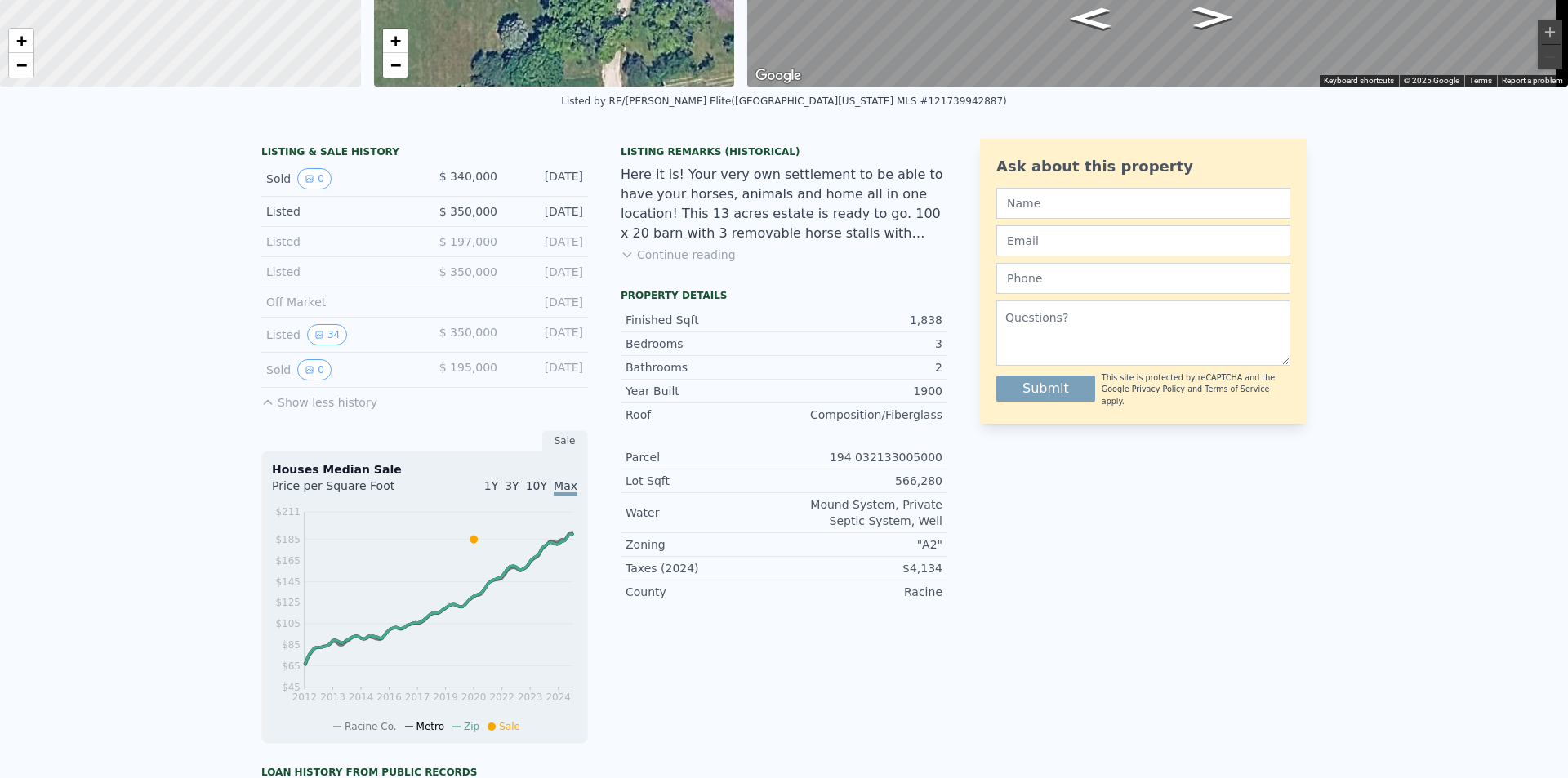
scroll to position [0, 0]
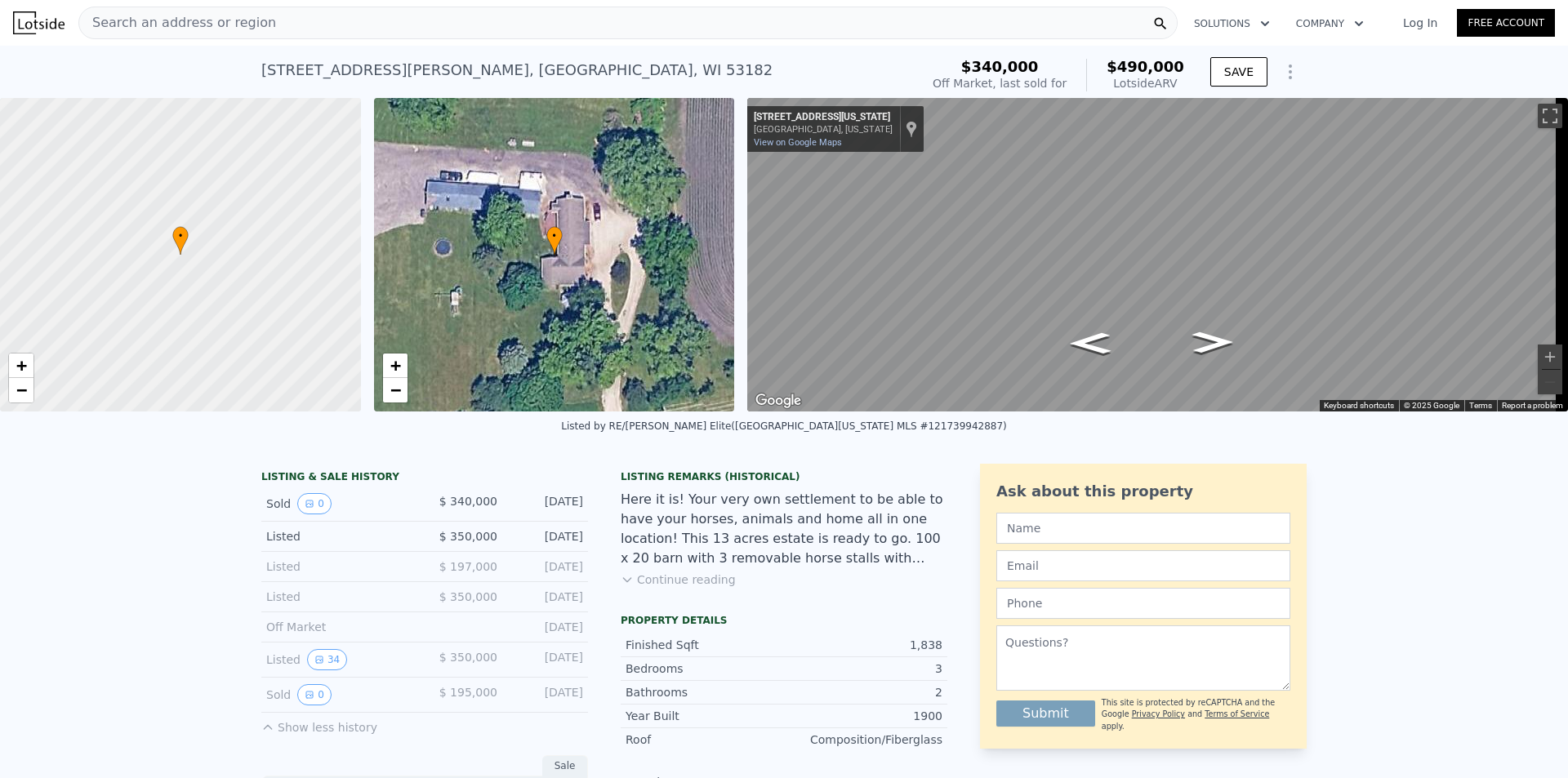
click at [670, 588] on button "Continue reading" at bounding box center [678, 579] width 115 height 16
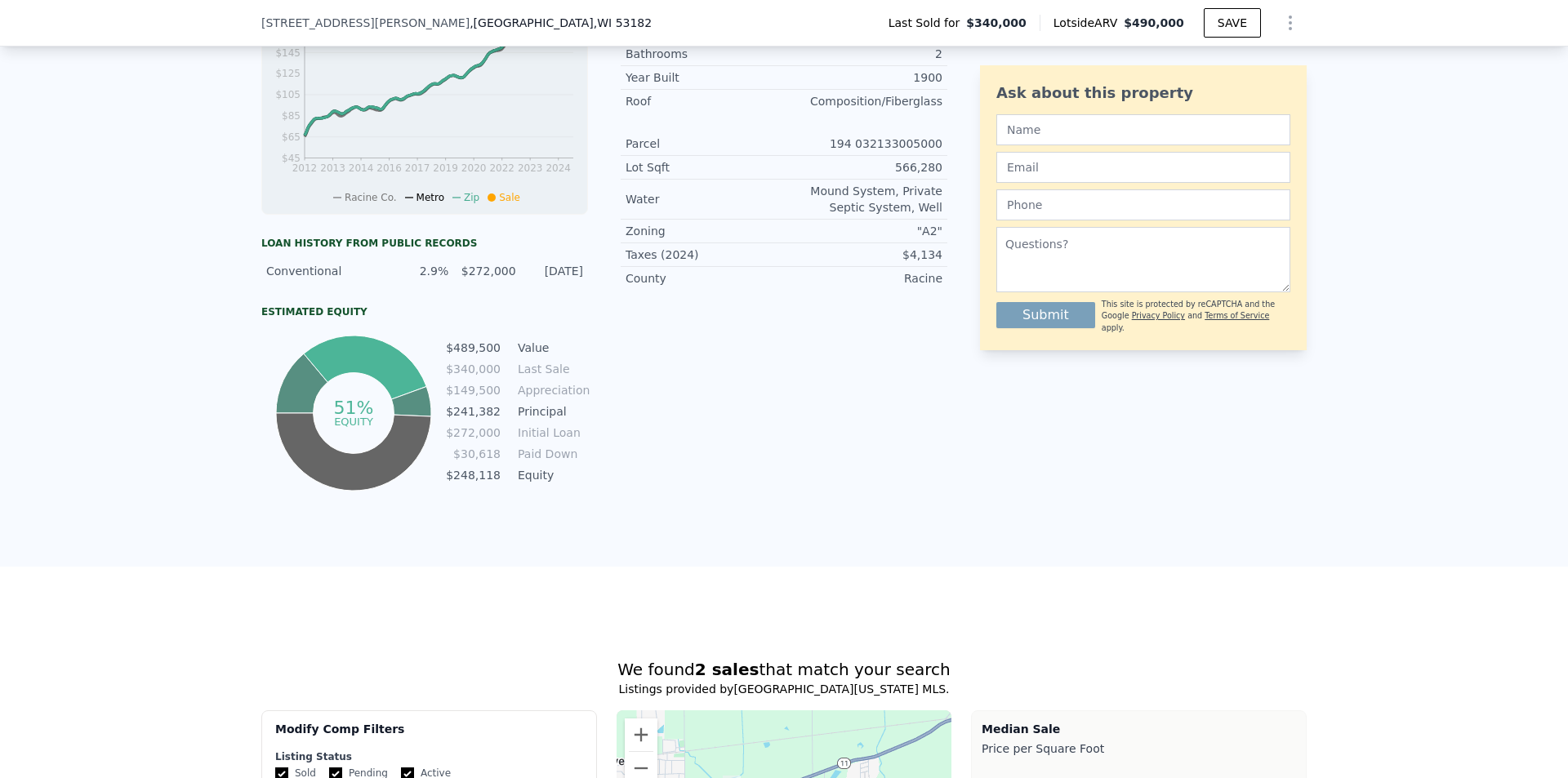
scroll to position [405, 0]
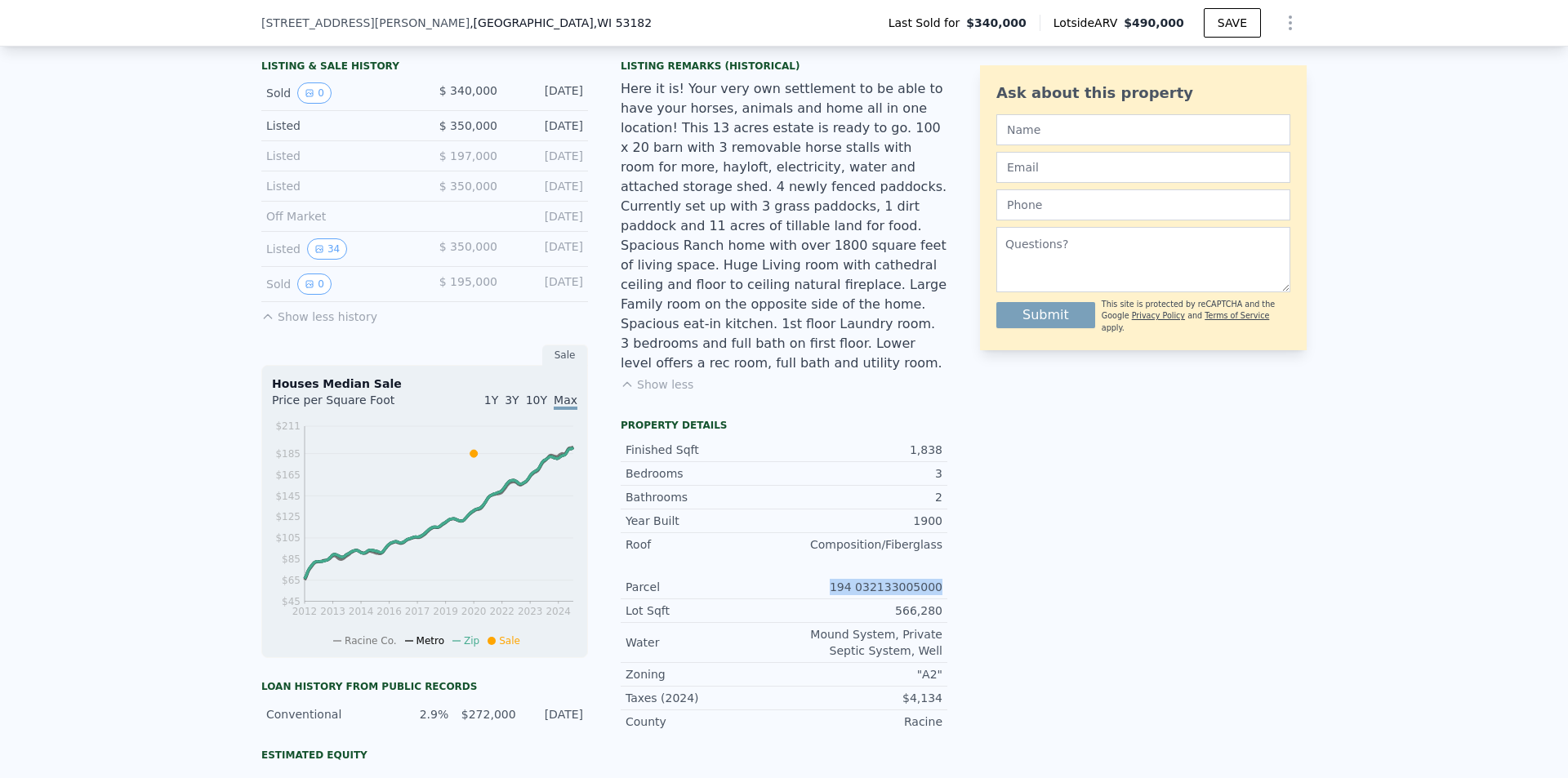
drag, startPoint x: 841, startPoint y: 556, endPoint x: 940, endPoint y: 567, distance: 99.6
click at [940, 576] on div "Parcel 194 032133005000" at bounding box center [784, 588] width 327 height 24
copy div "194 032133005000"
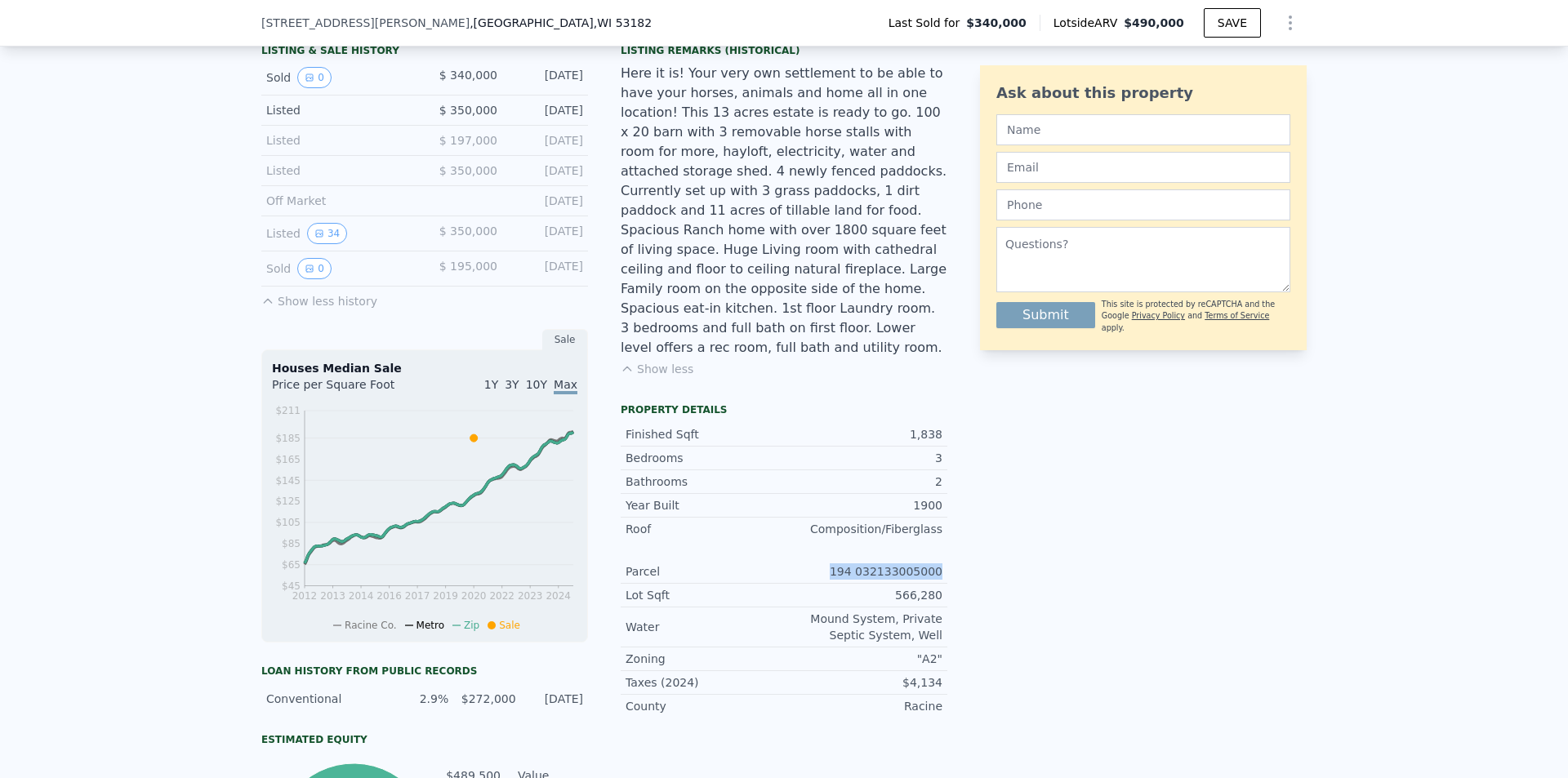
scroll to position [420, 0]
click at [314, 239] on icon "View historical data" at bounding box center [319, 234] width 10 height 10
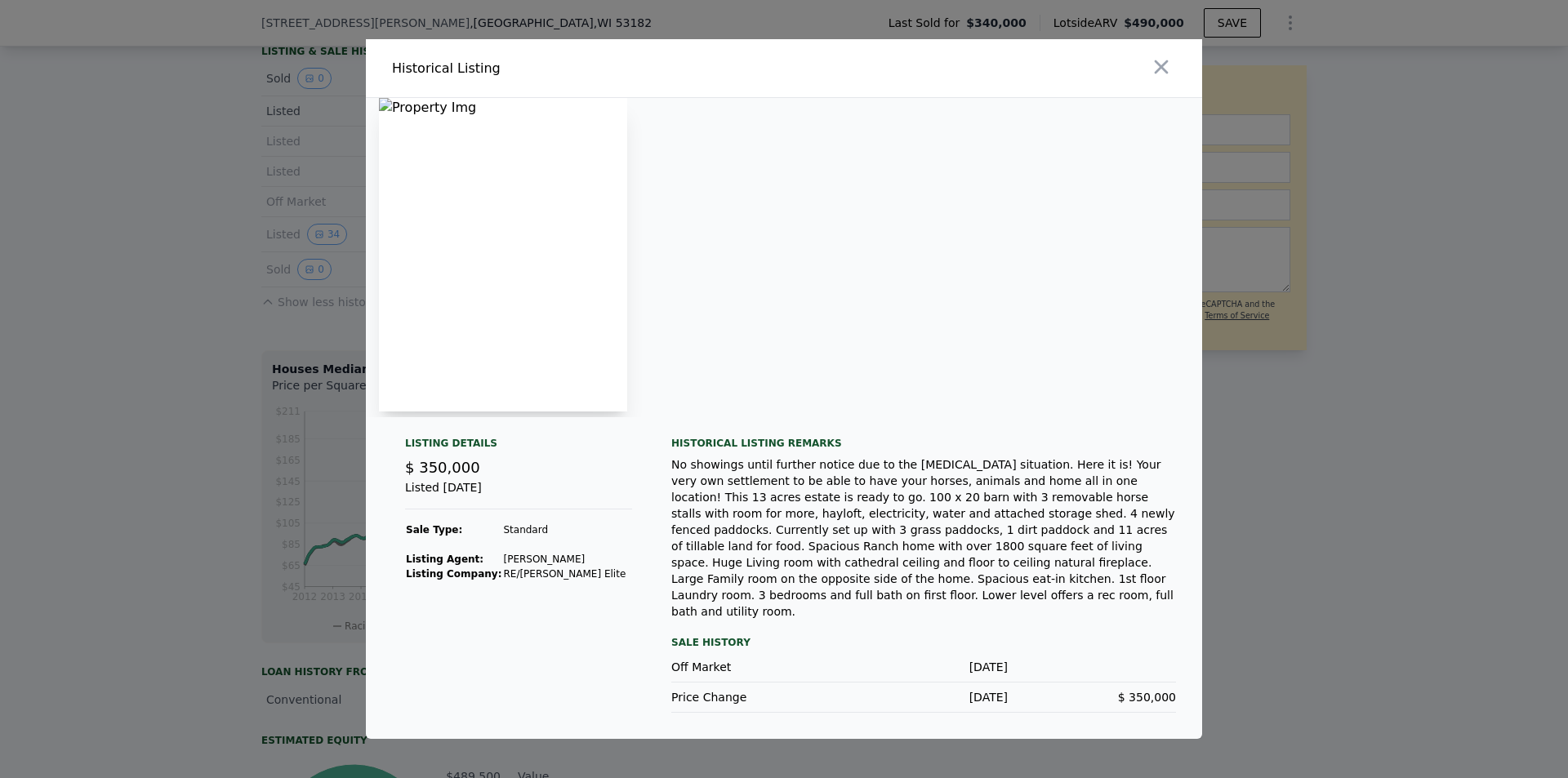
scroll to position [0, 183]
click at [1275, 264] on div at bounding box center [784, 389] width 1568 height 778
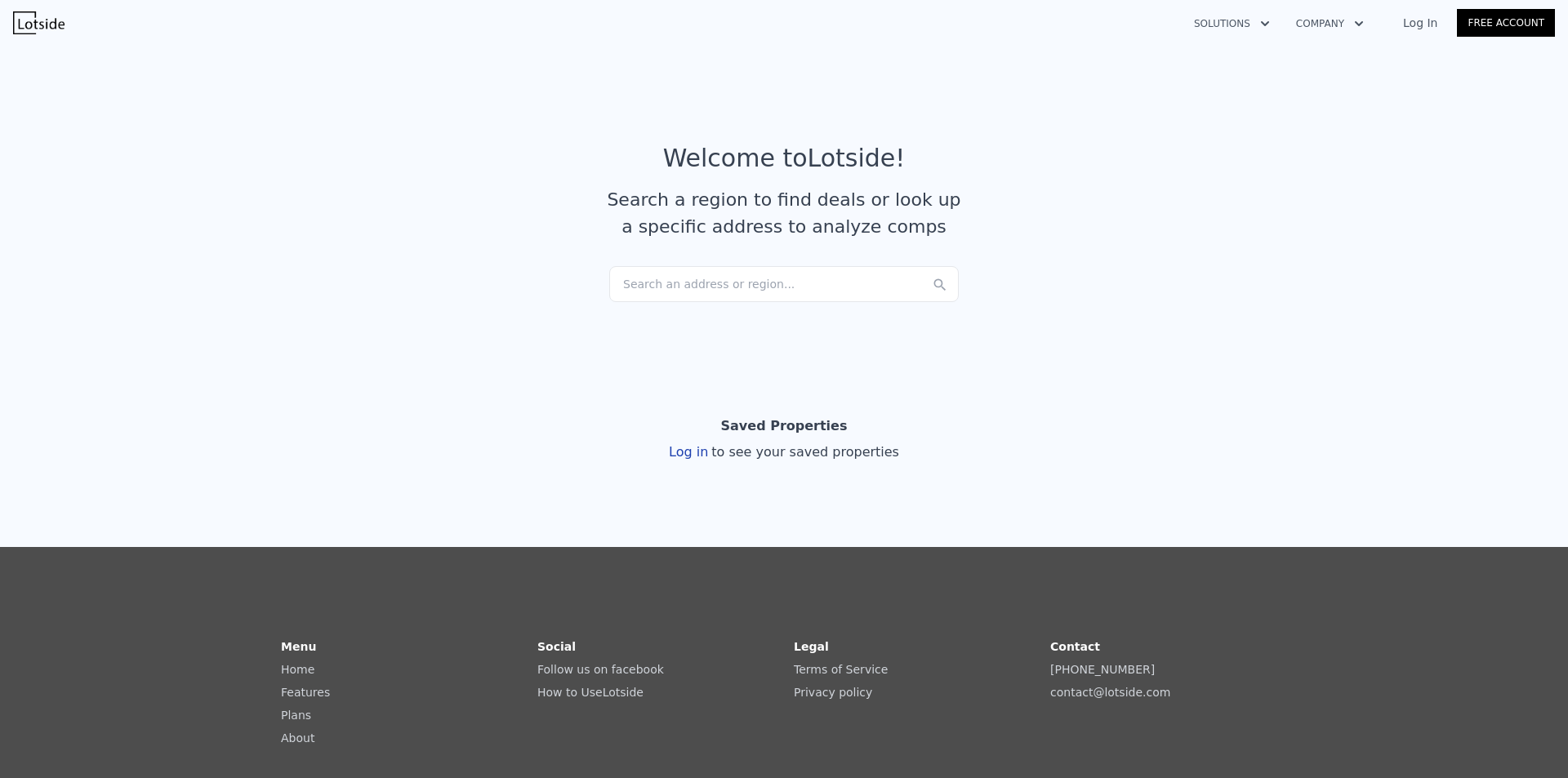
click at [730, 286] on div "Search an address or region..." at bounding box center [784, 284] width 350 height 36
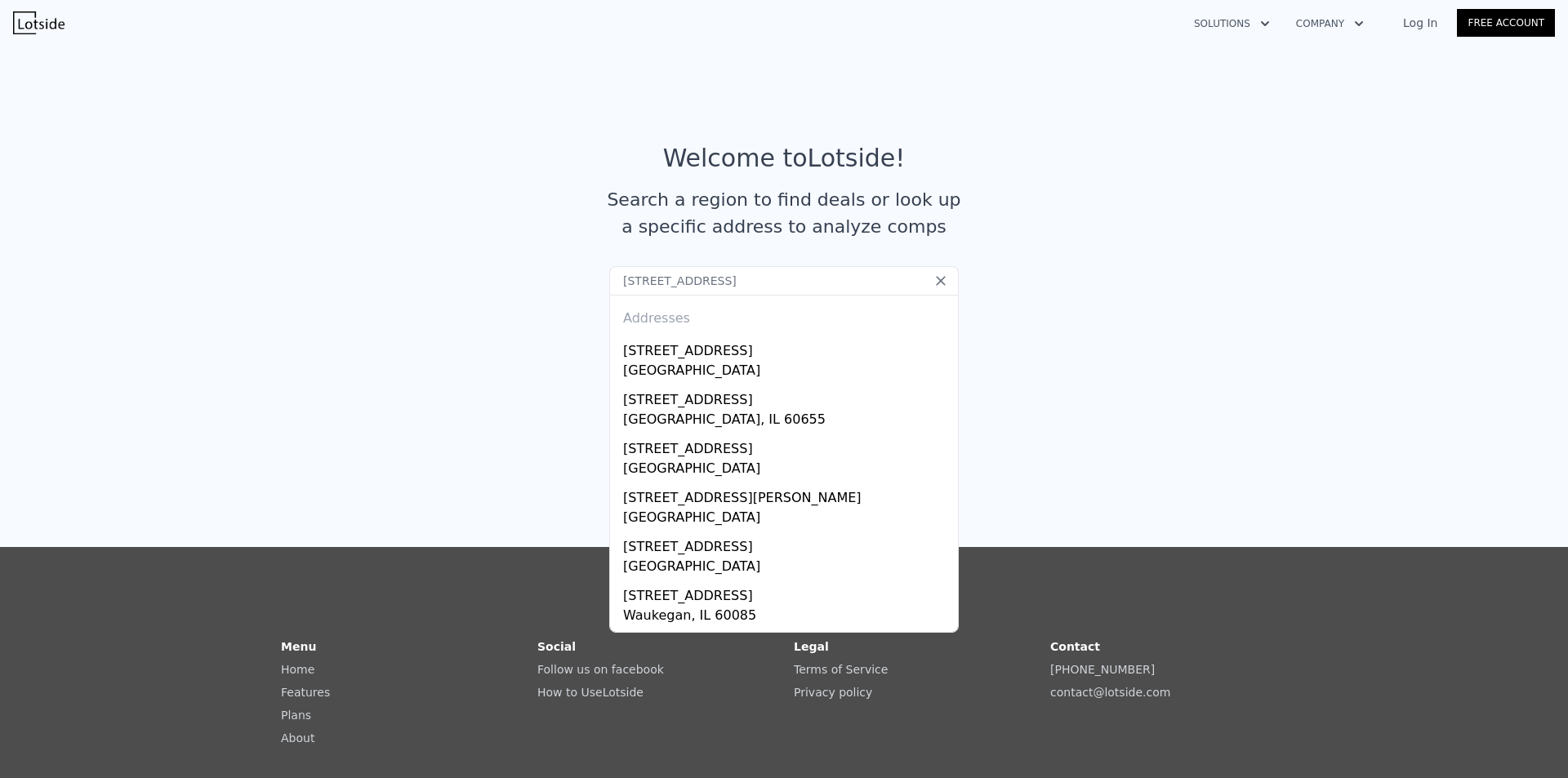
type input "[STREET_ADDRESS]"
drag, startPoint x: 745, startPoint y: 286, endPoint x: 553, endPoint y: 287, distance: 192.0
click at [553, 287] on section "Welcome to Lotside ! Search a region to find deals or look up a specific addres…" at bounding box center [784, 199] width 1568 height 319
type input "[STREET_ADDRESS][PERSON_NAME]"
